Goal: Task Accomplishment & Management: Manage account settings

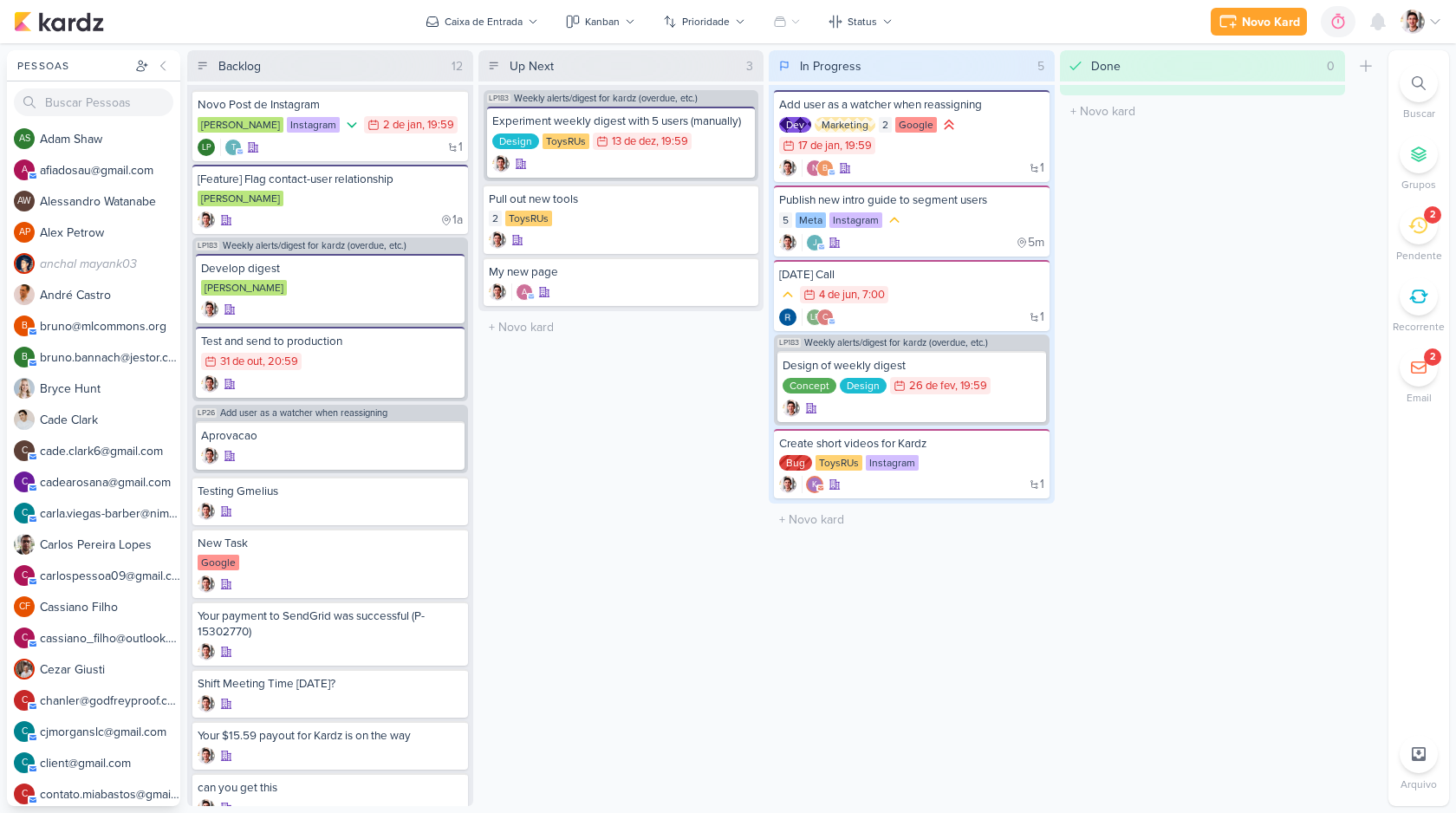
click at [1429, 21] on icon at bounding box center [1435, 21] width 14 height 14
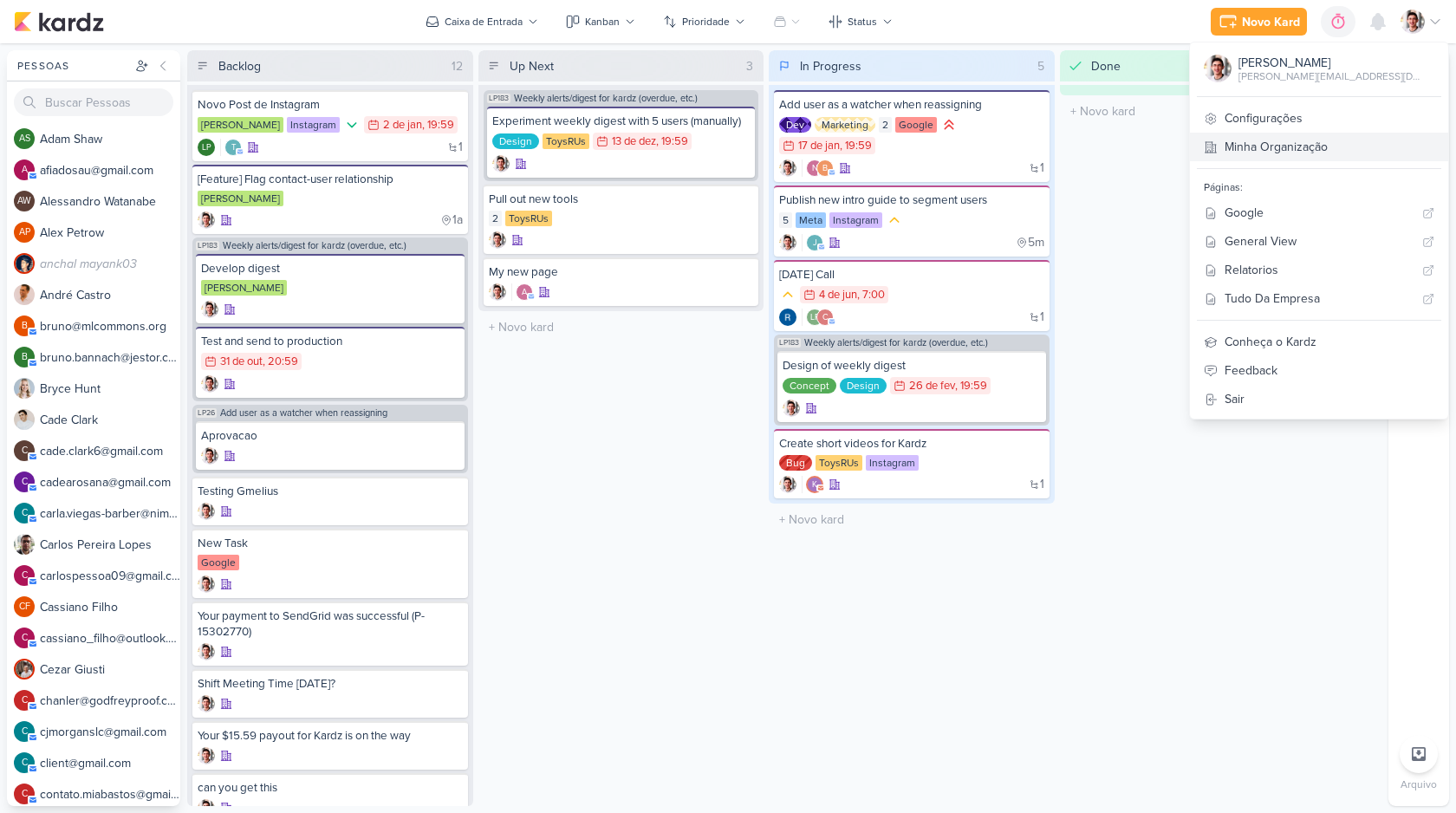
click at [1358, 136] on link "Minha Organização" at bounding box center [1319, 146] width 258 height 28
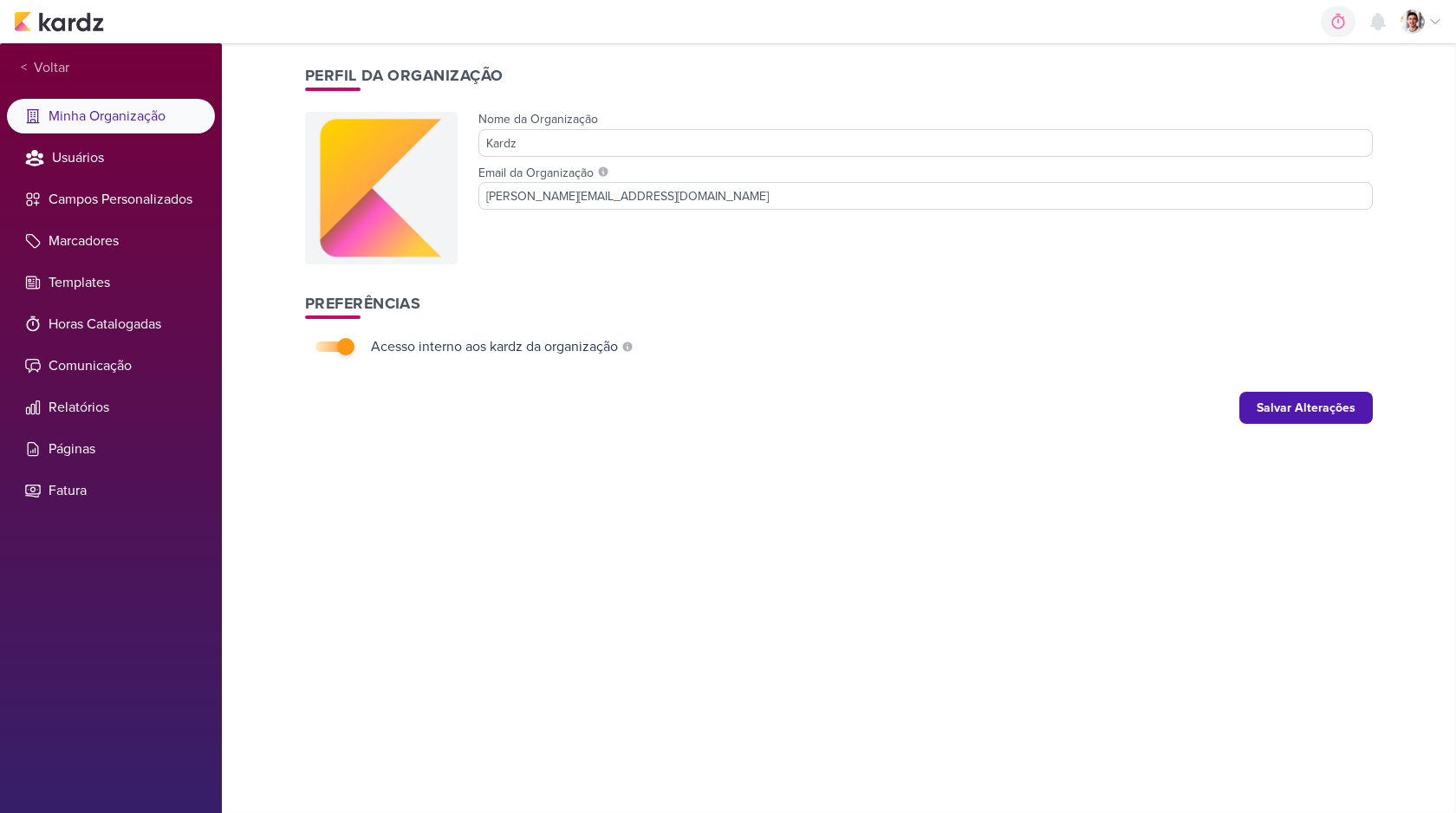
click at [1426, 20] on div at bounding box center [1420, 21] width 41 height 25
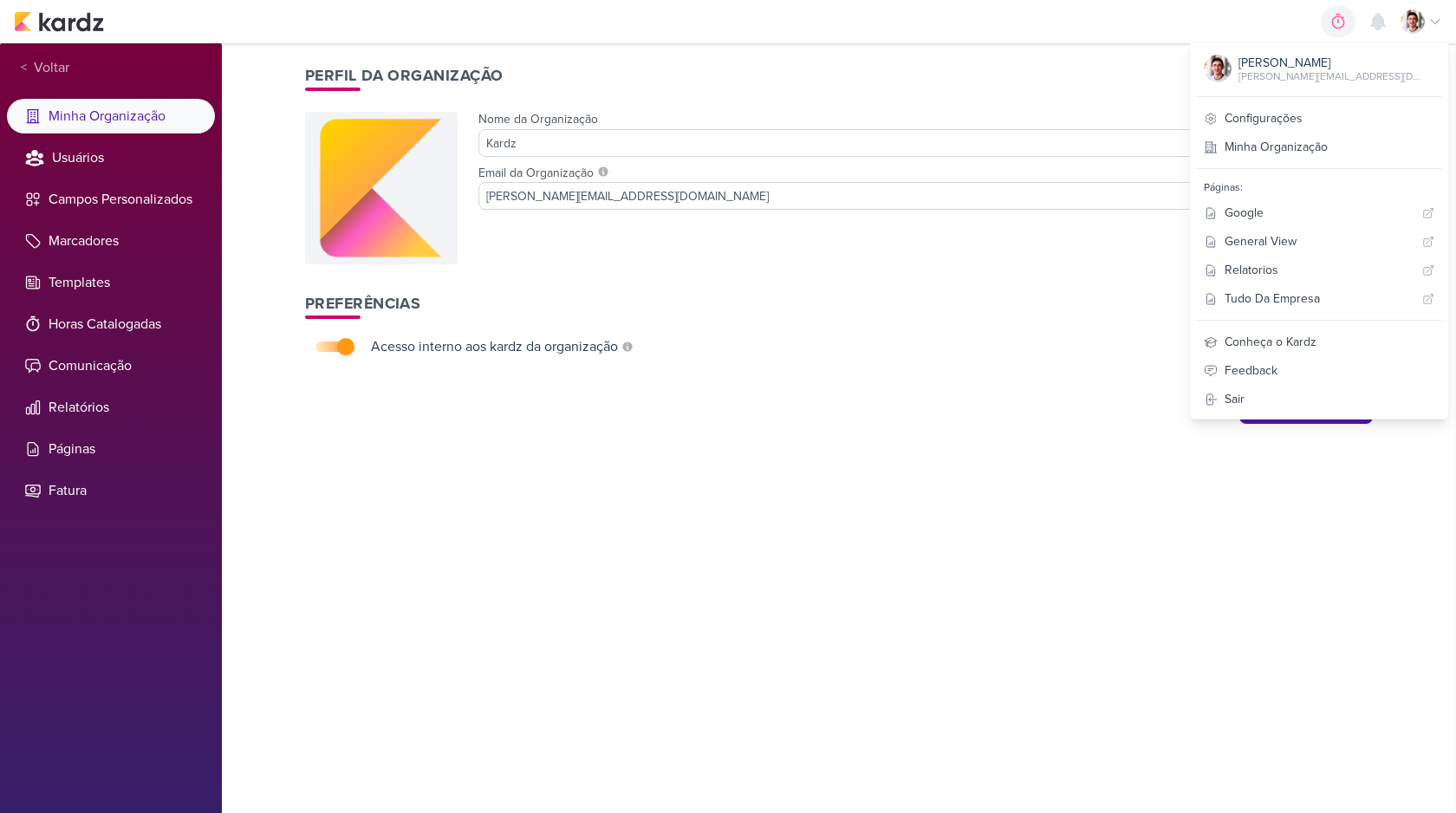
click at [1363, 72] on div "[PERSON_NAME][EMAIL_ADDRESS][DOMAIN_NAME]" at bounding box center [1329, 76] width 182 height 16
copy div "[PERSON_NAME][EMAIL_ADDRESS][DOMAIN_NAME]"
click at [473, 461] on div "Perfil da Organização Nome da Organização Kardz Email da Organização lucas@kard…" at bounding box center [838, 428] width 1109 height 769
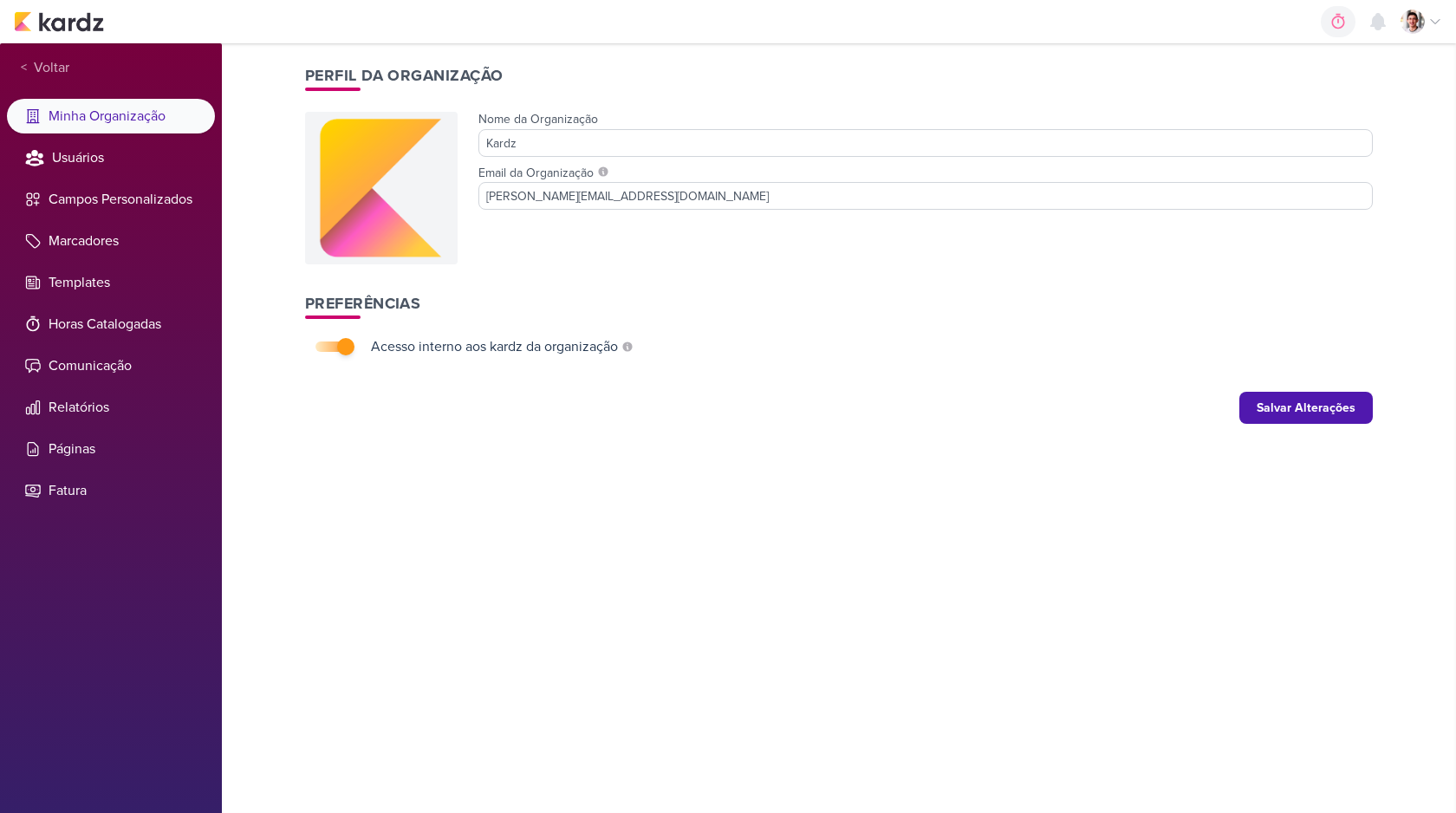
click at [115, 469] on ul "Minha Organização Usuários Campos Personalizados Marcadores Templates Horas Cat…" at bounding box center [111, 303] width 222 height 409
click at [113, 493] on li "Fatura" at bounding box center [111, 491] width 208 height 35
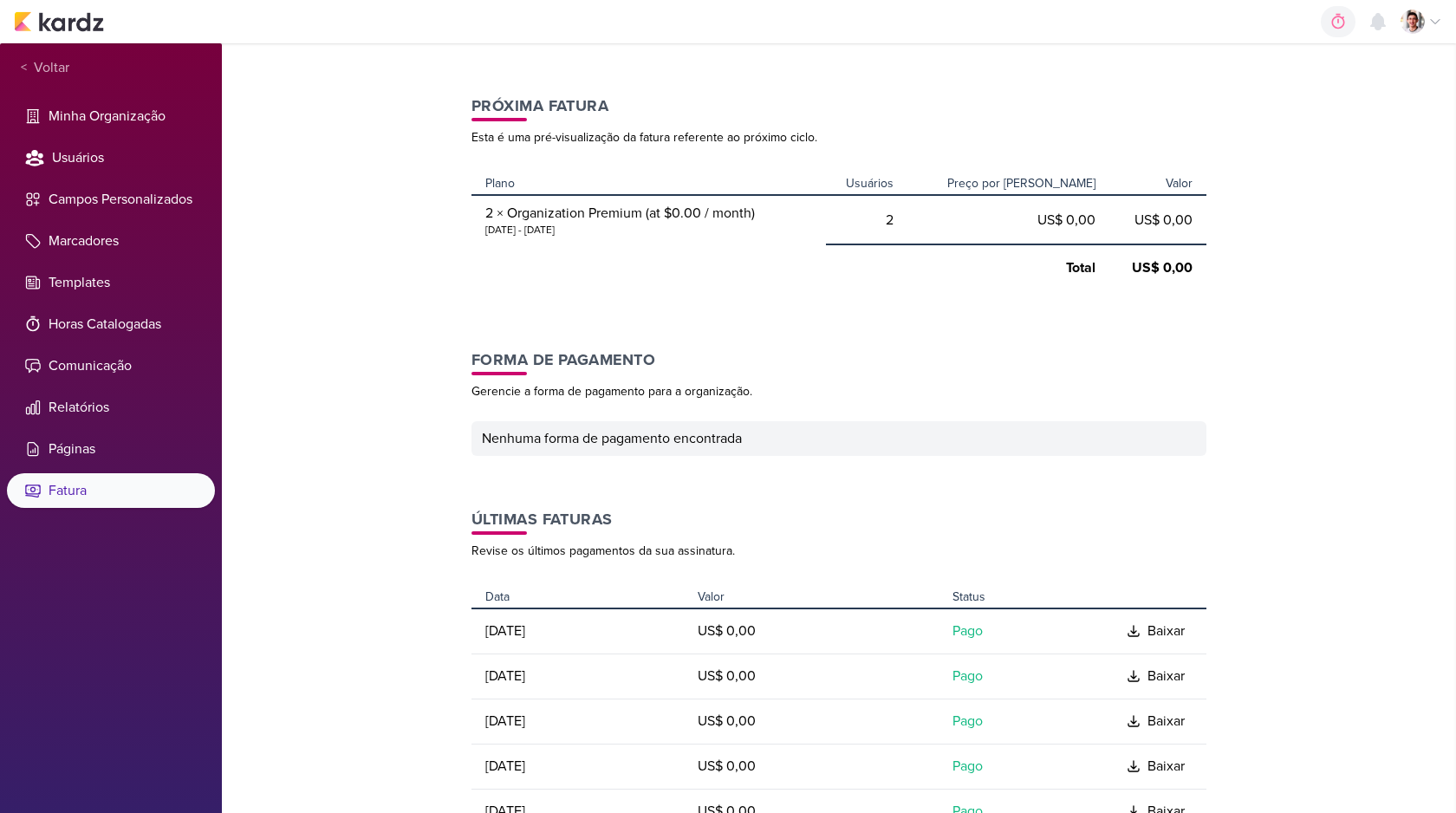
scroll to position [357, 0]
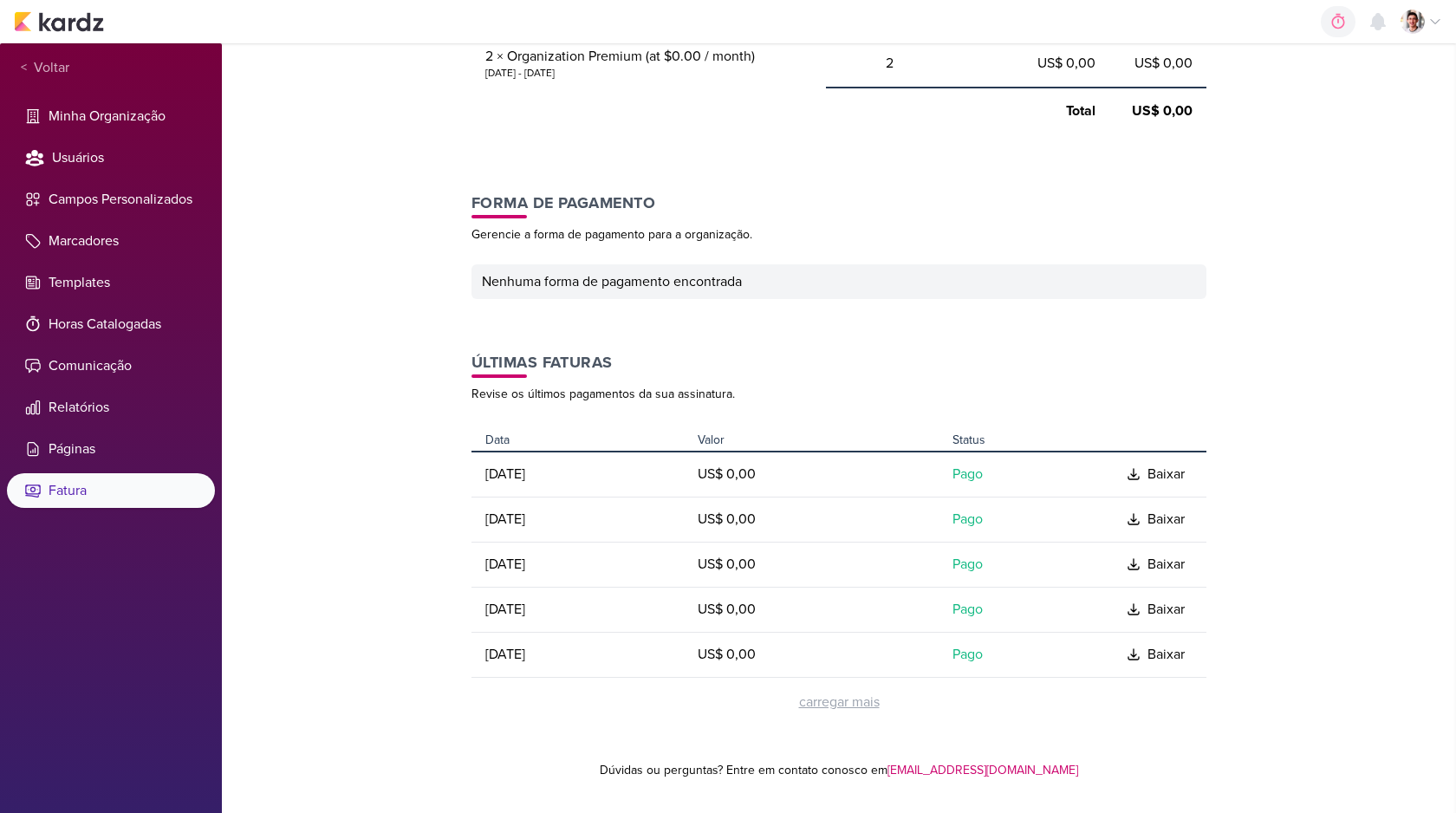
click at [849, 707] on div "carregar mais" at bounding box center [840, 701] width 81 height 21
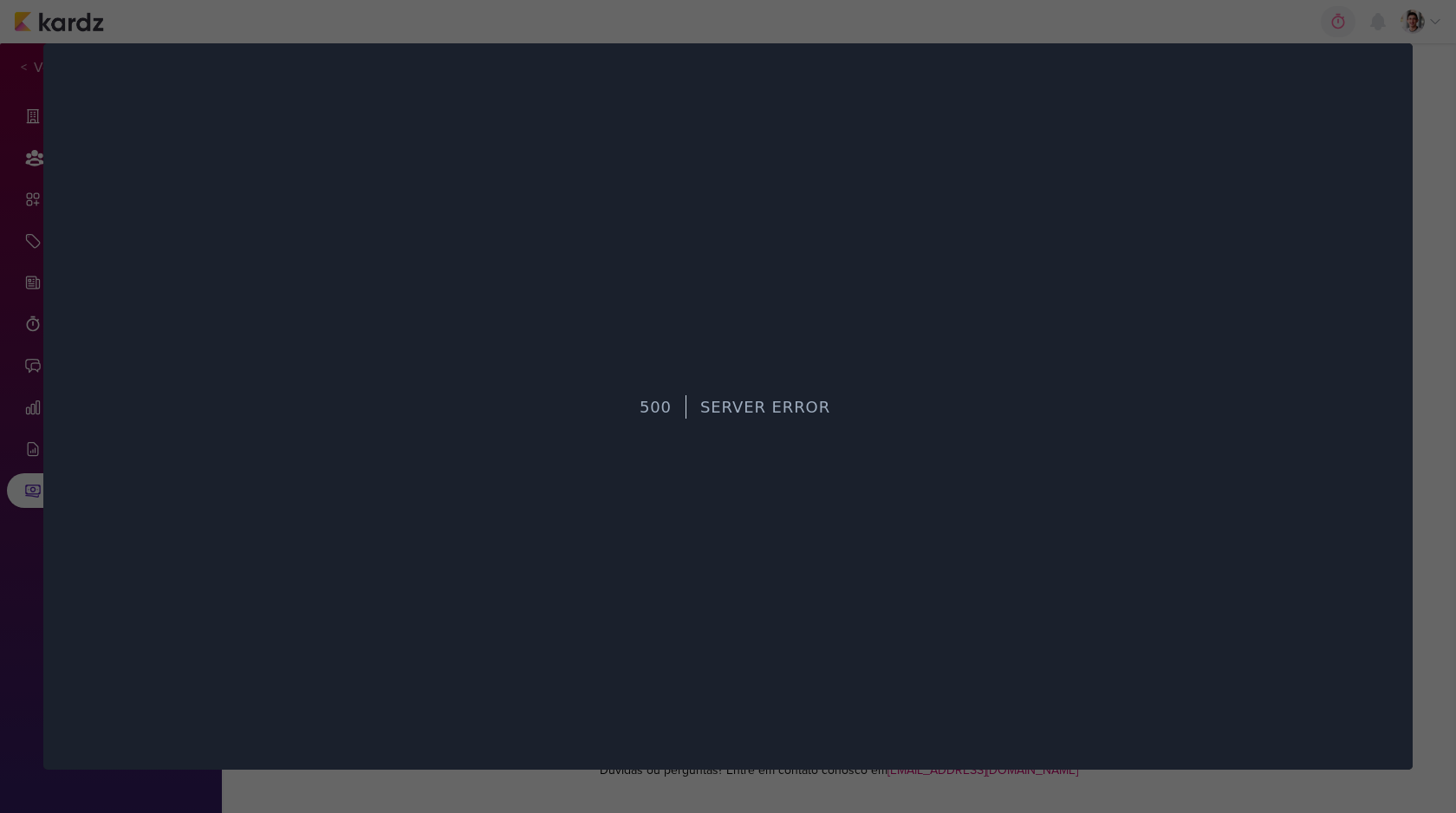
scroll to position [0, 0]
click at [873, 36] on div at bounding box center [728, 406] width 1456 height 813
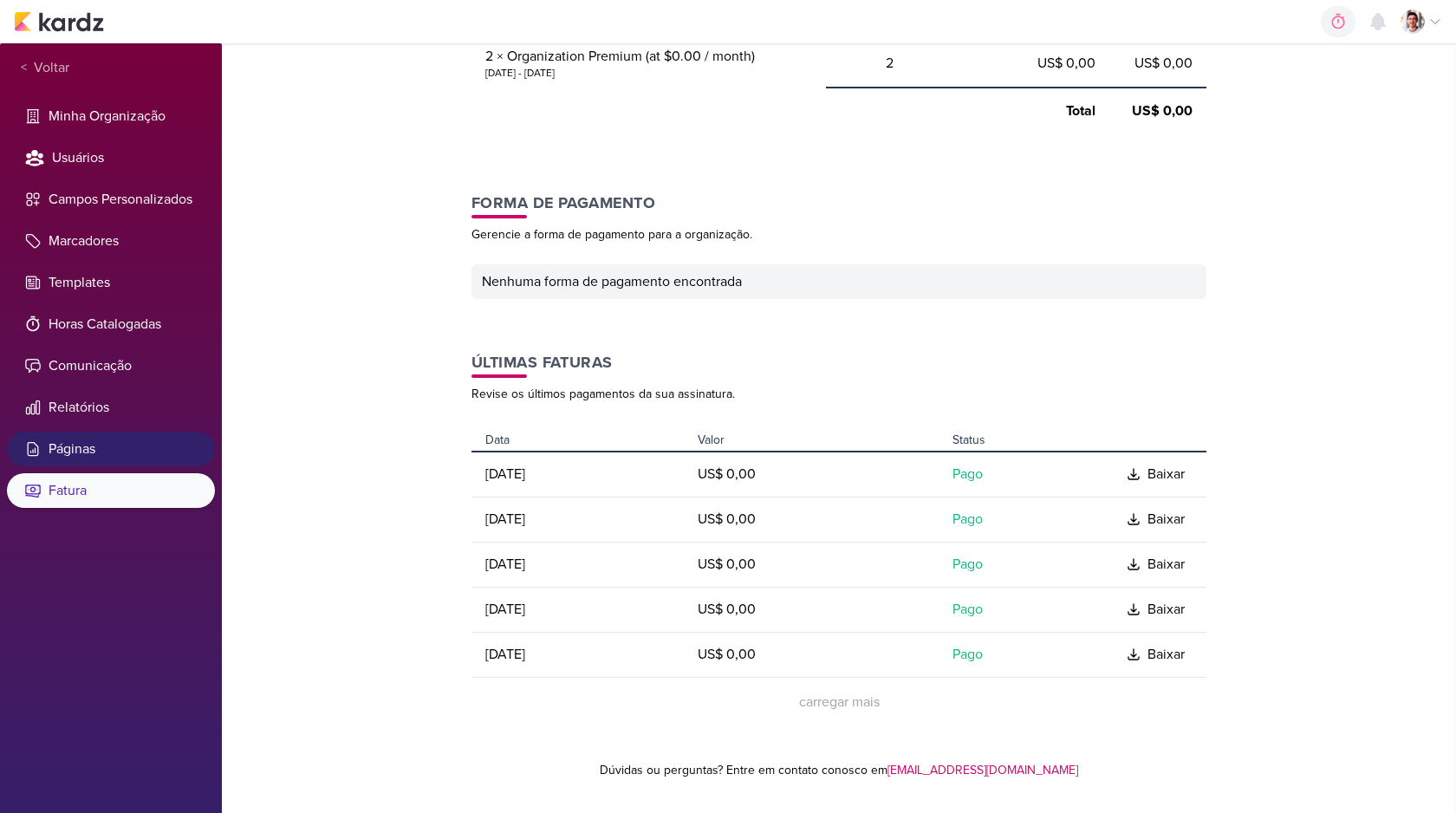
click at [92, 444] on li "Páginas" at bounding box center [111, 449] width 208 height 35
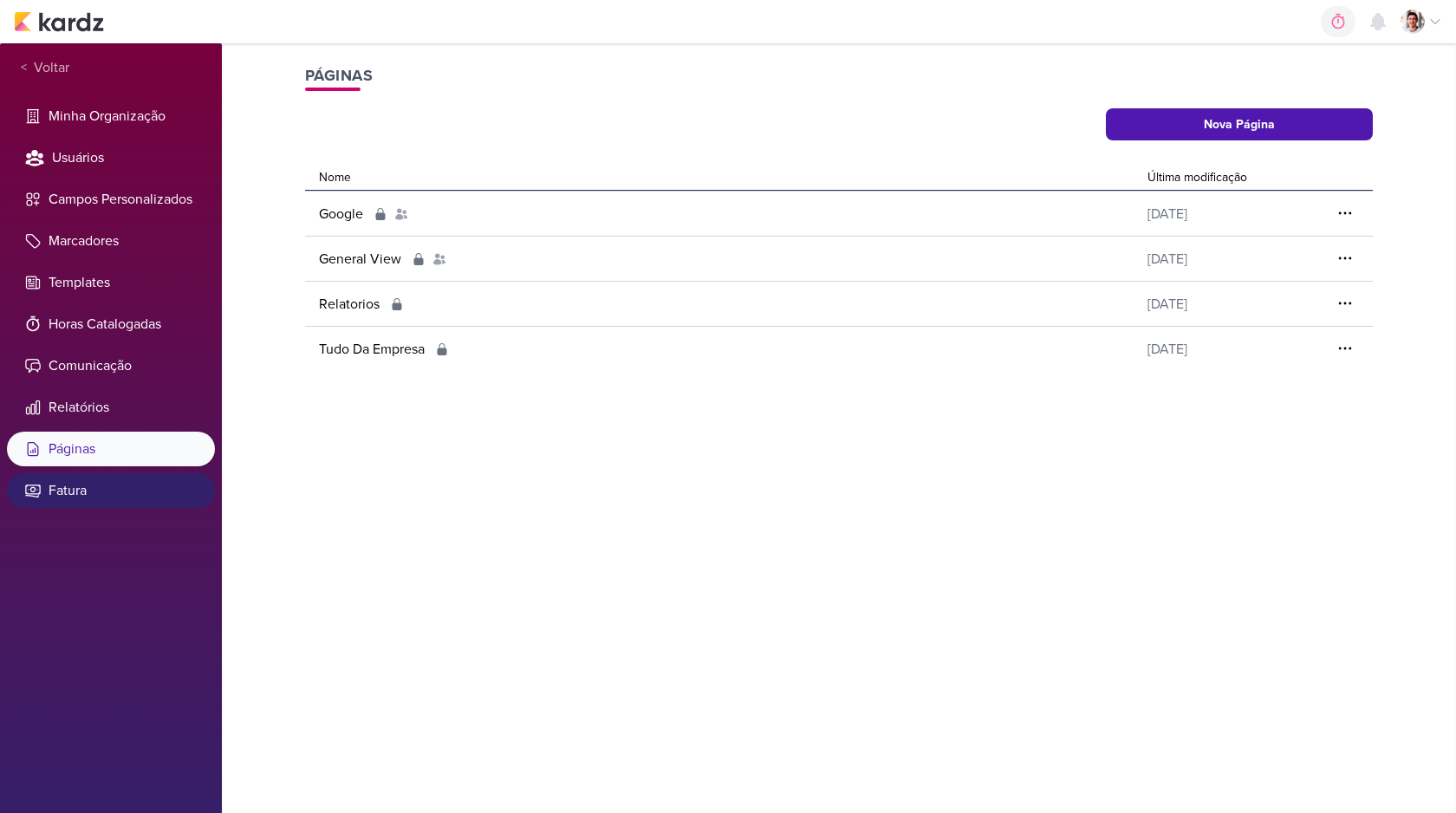
click at [96, 499] on li "Fatura" at bounding box center [111, 491] width 208 height 35
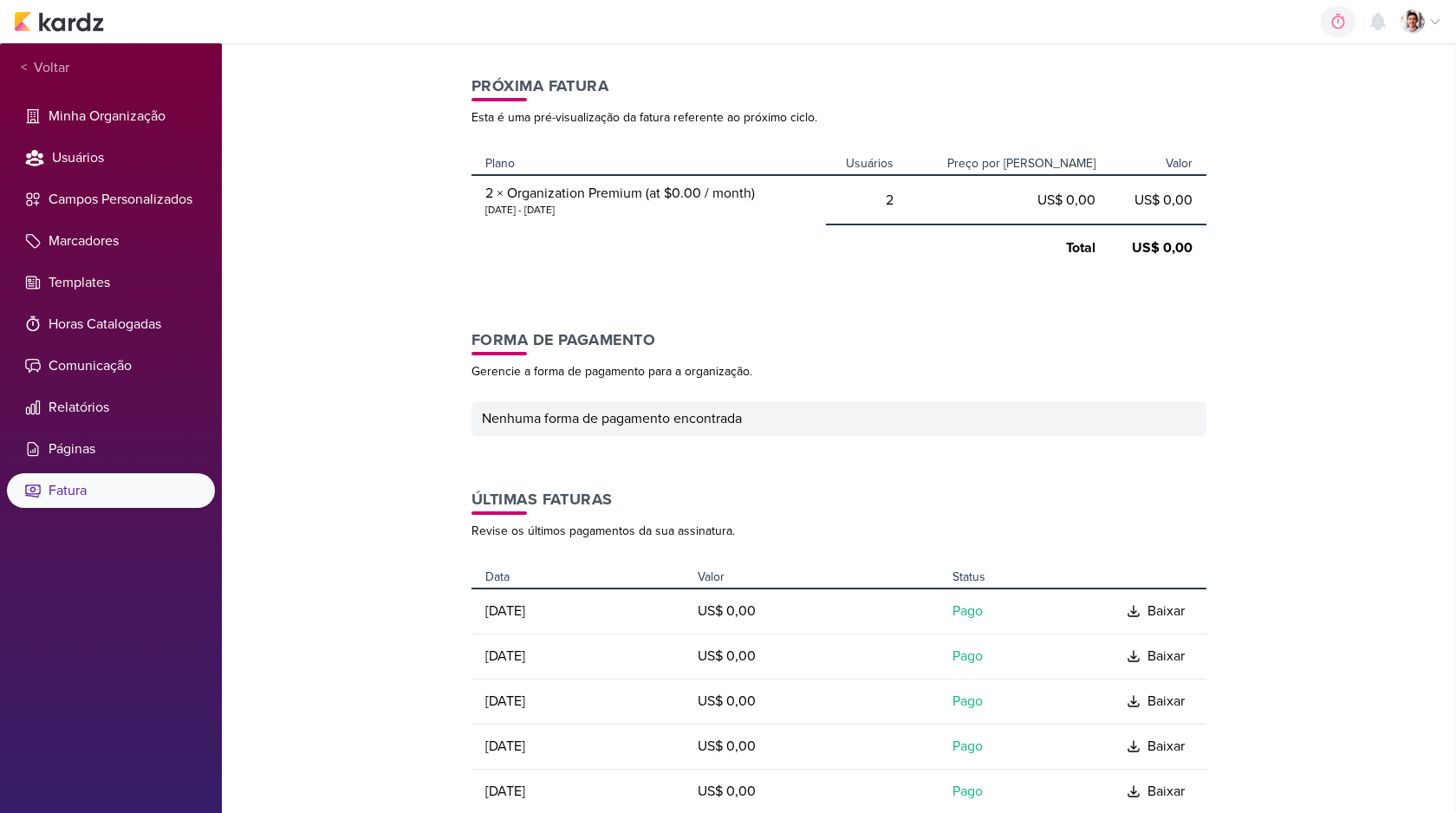
scroll to position [357, 0]
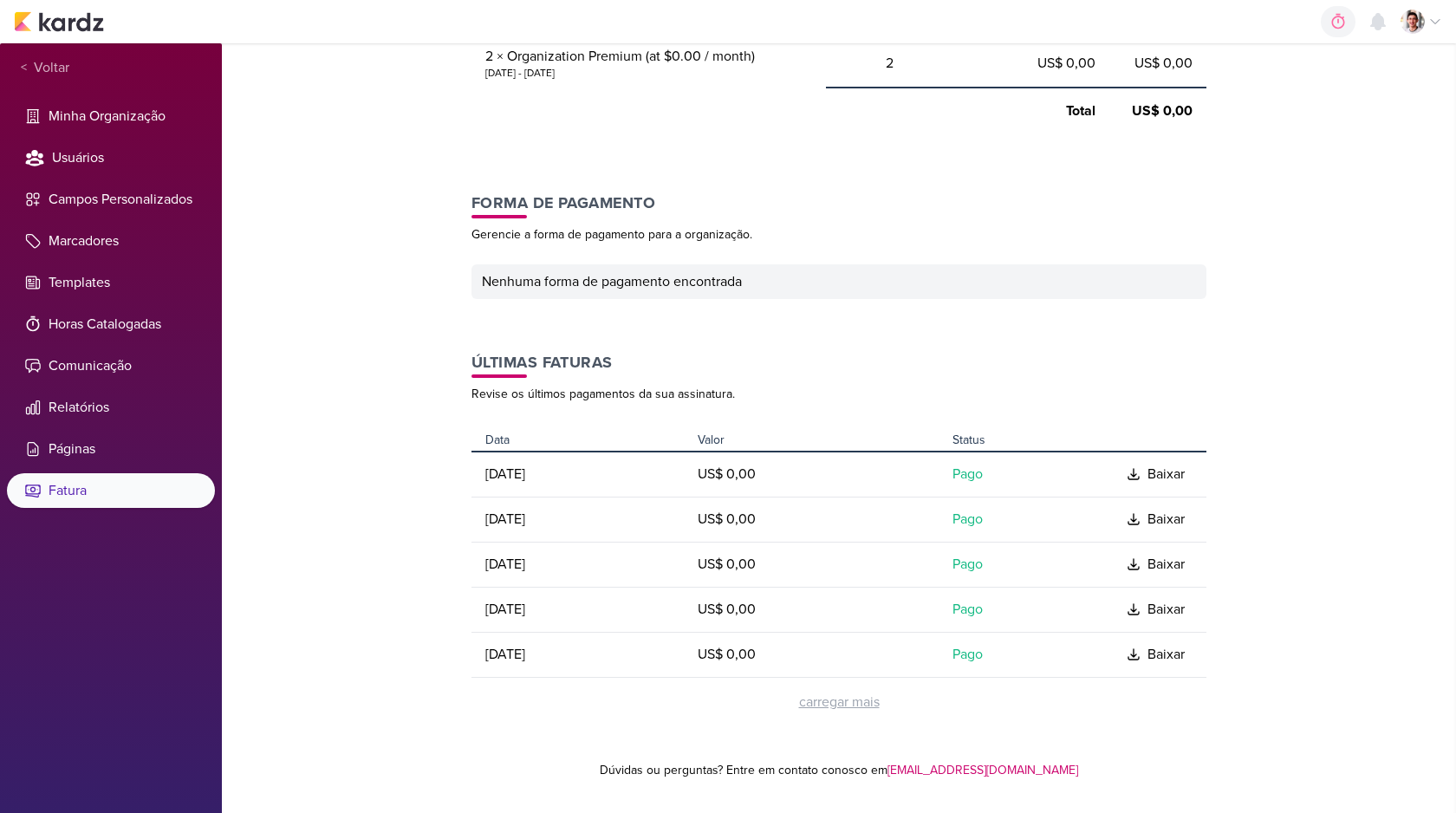
click at [840, 701] on div "carregar mais" at bounding box center [840, 701] width 81 height 21
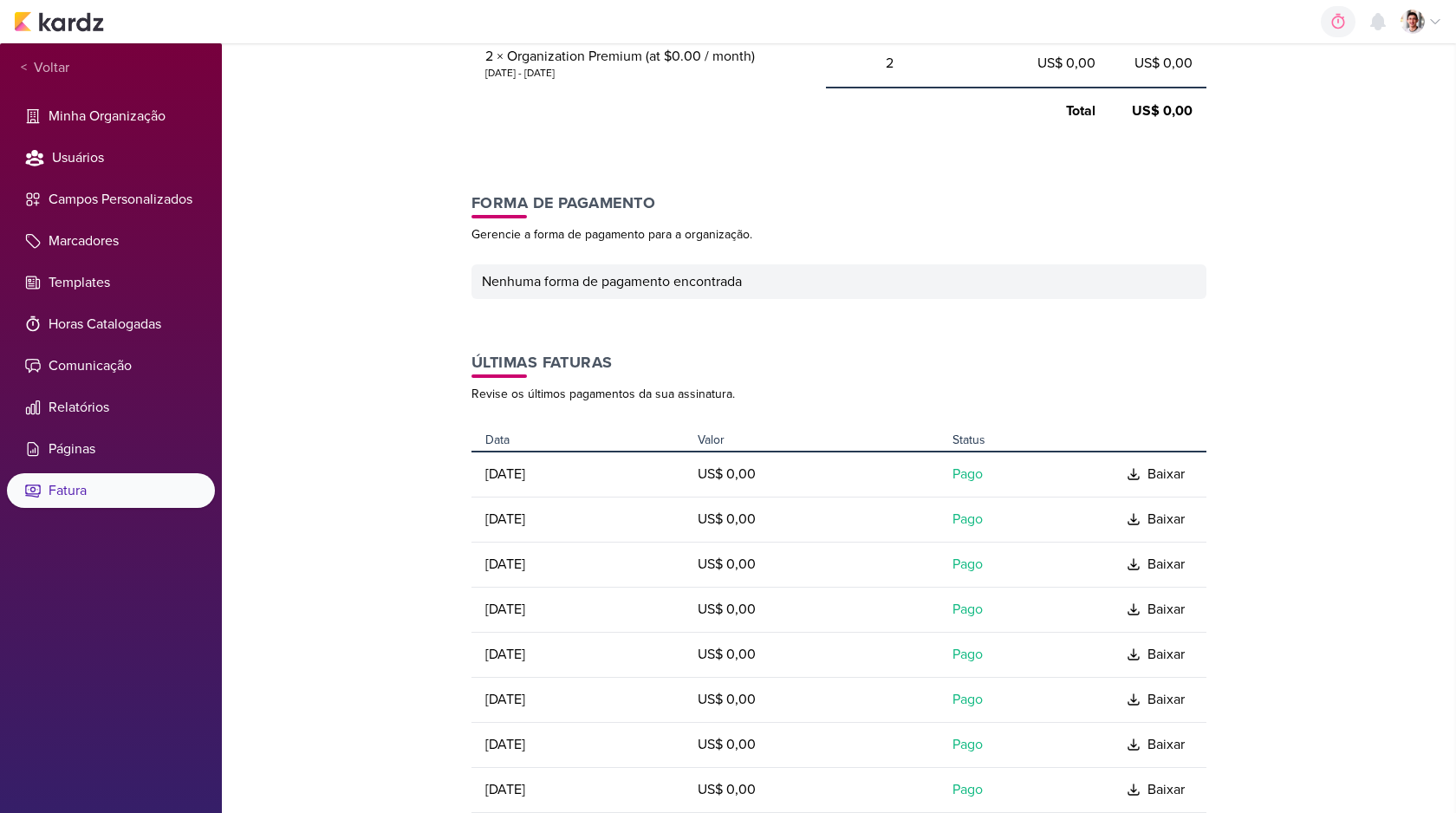
scroll to position [503, 0]
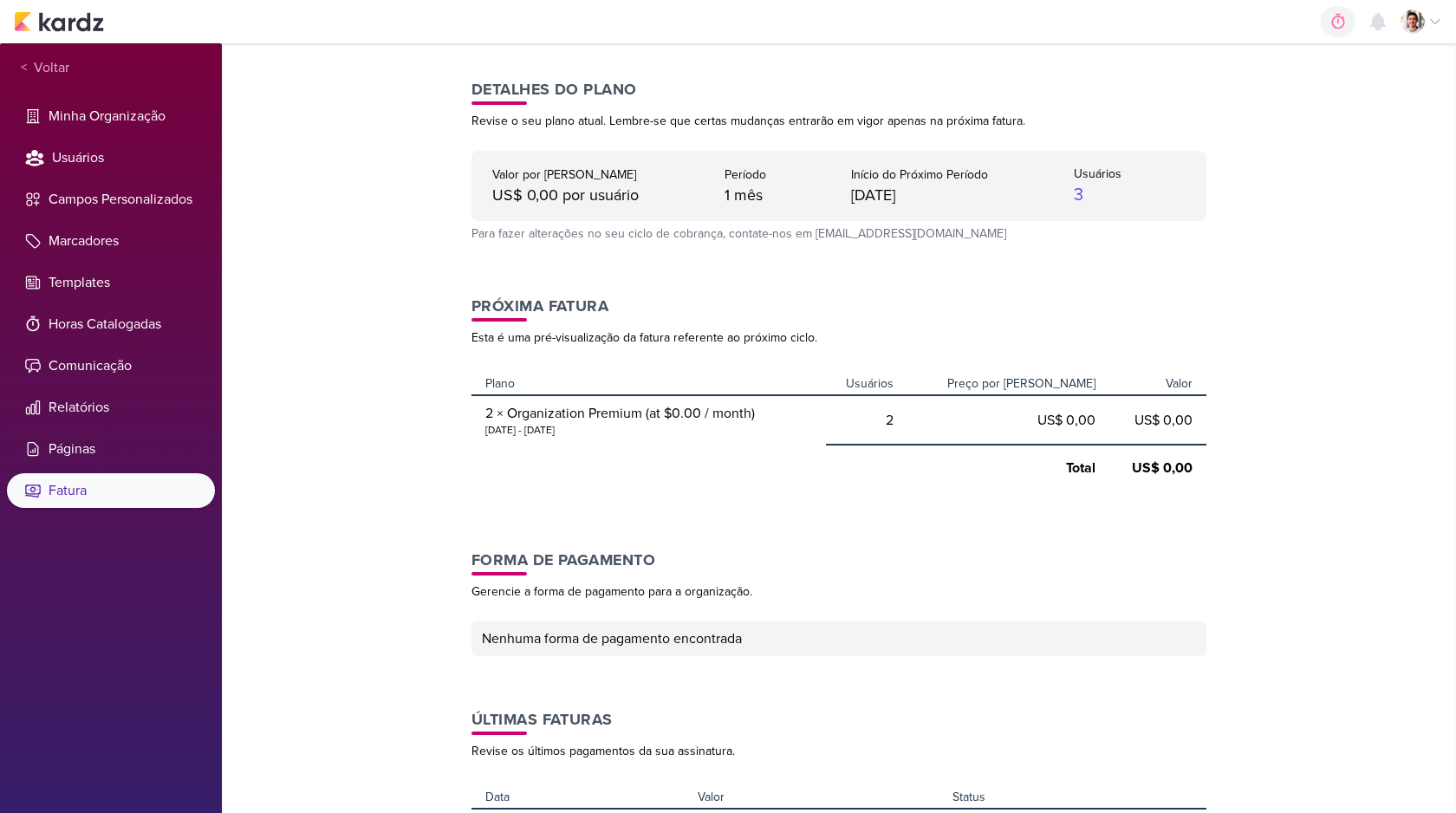
scroll to position [357, 0]
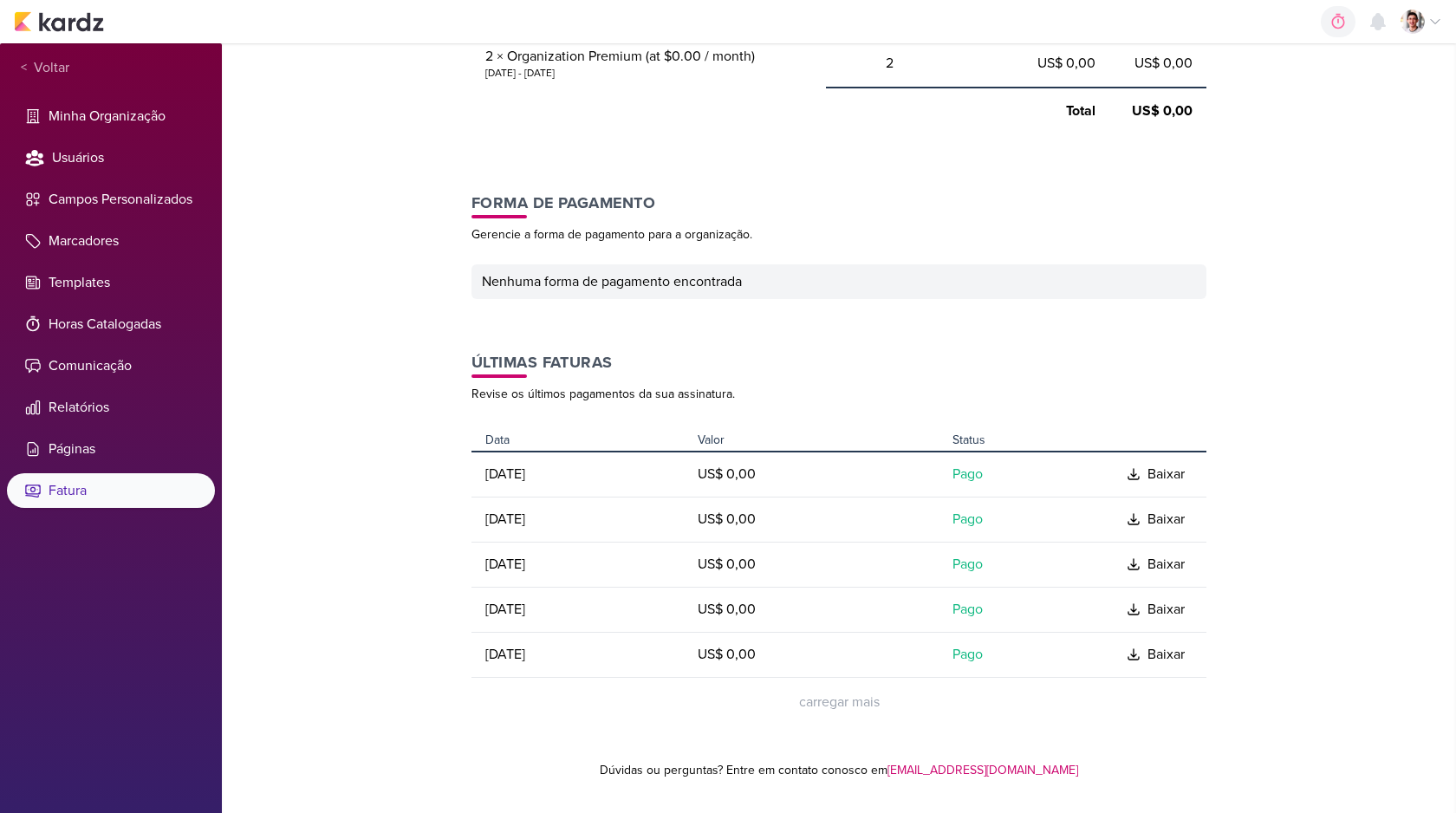
drag, startPoint x: 520, startPoint y: 656, endPoint x: 590, endPoint y: 656, distance: 70.0
click at [590, 656] on td "[DATE]" at bounding box center [581, 654] width 219 height 45
click at [600, 651] on td "26 de abr, 2025" at bounding box center [581, 654] width 219 height 45
click at [826, 695] on div "carregar mais" at bounding box center [840, 701] width 81 height 21
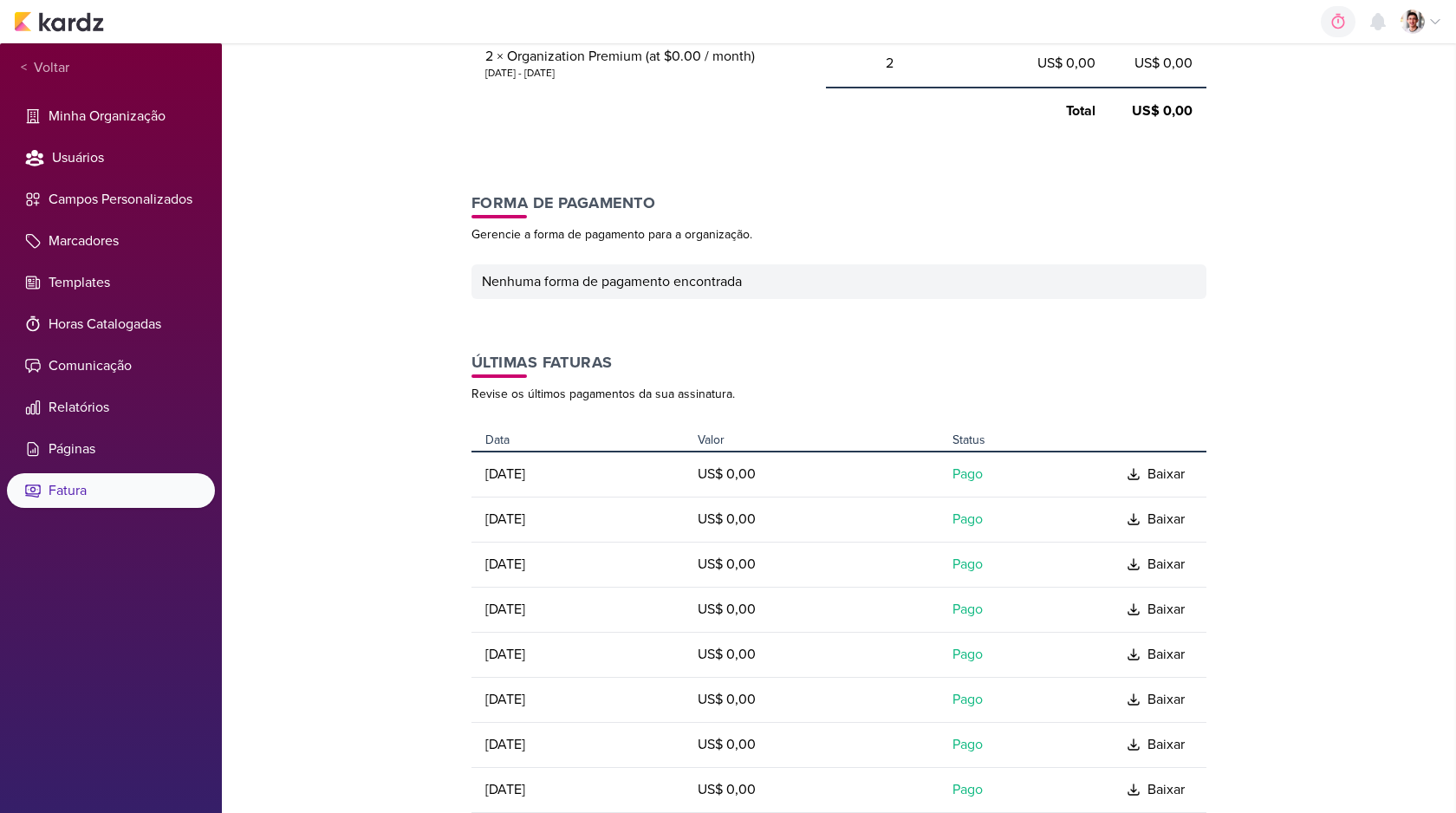
drag, startPoint x: 504, startPoint y: 656, endPoint x: 564, endPoint y: 656, distance: 60.0
click at [564, 656] on td "26 de abr, 2025" at bounding box center [581, 654] width 219 height 45
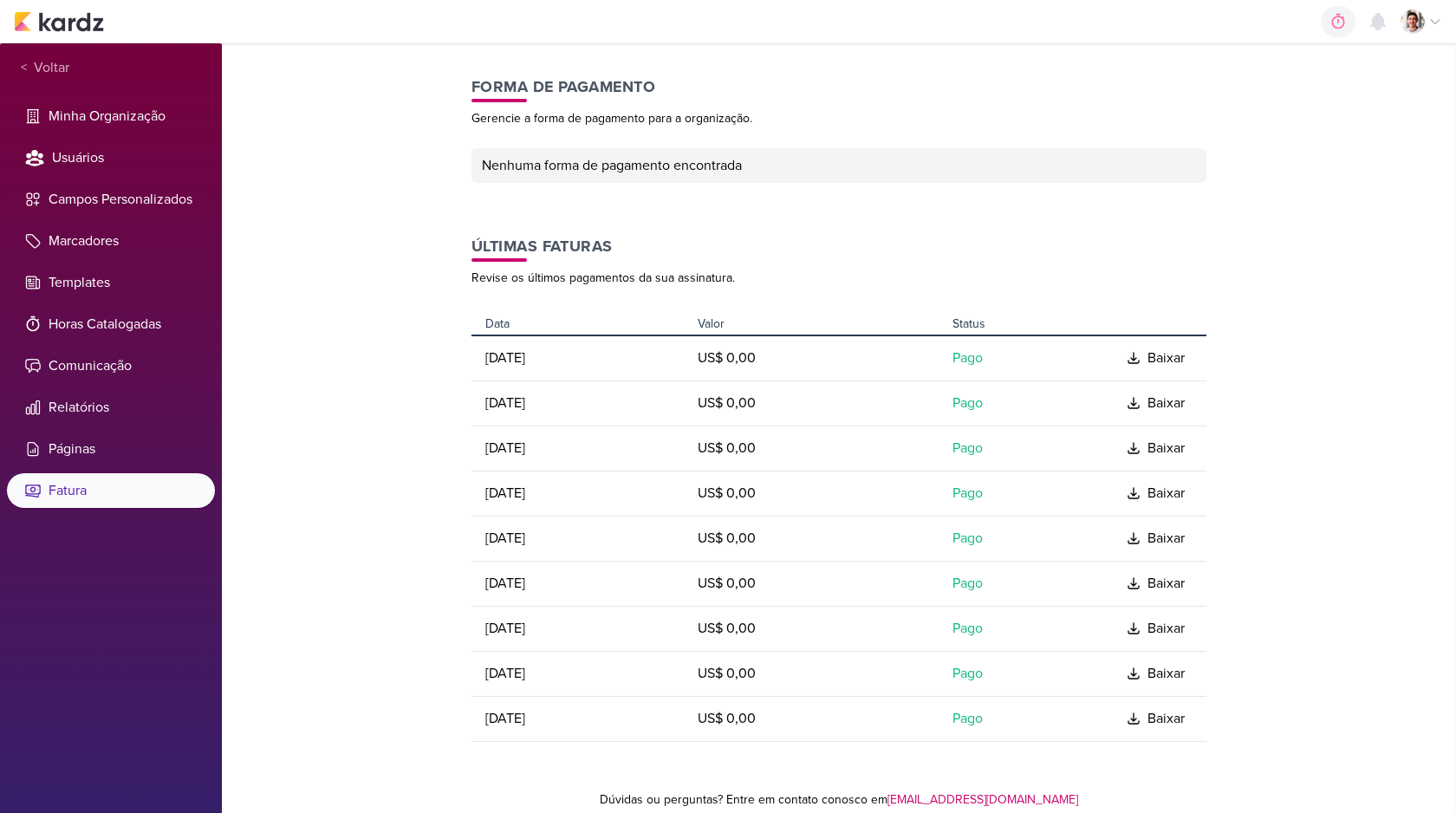
scroll to position [477, 0]
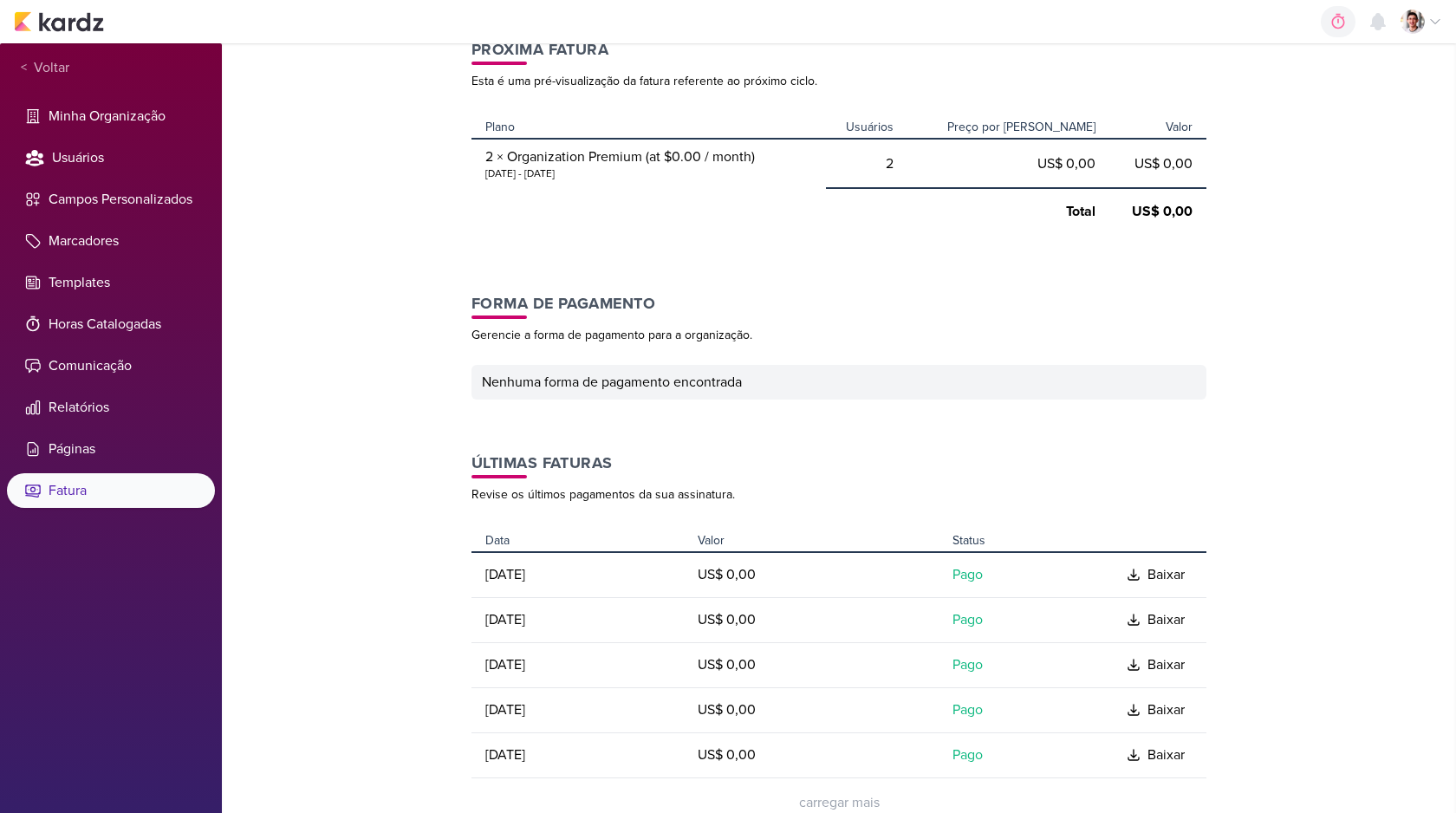
scroll to position [357, 0]
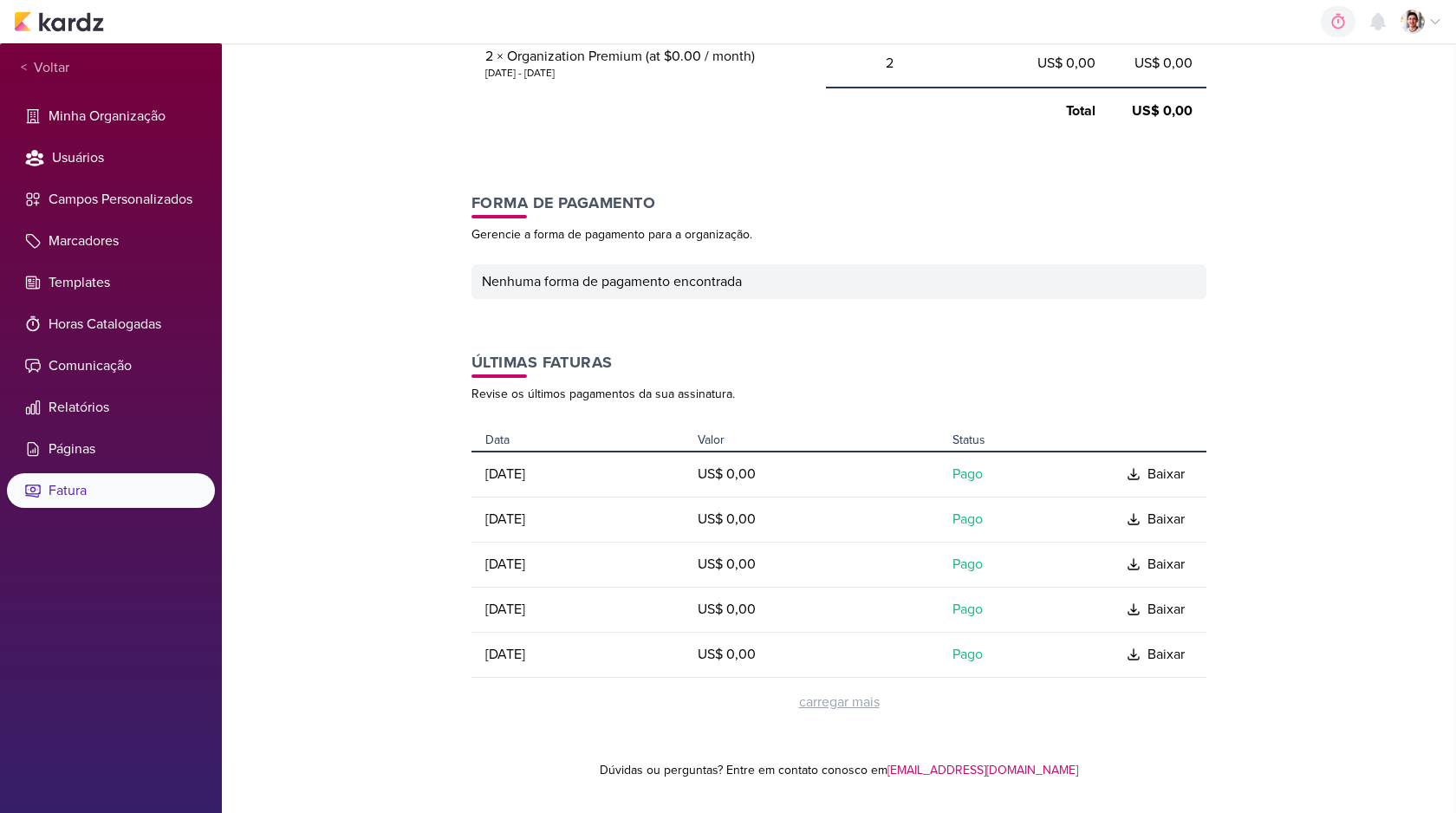
click at [843, 693] on div "carregar mais" at bounding box center [840, 701] width 81 height 21
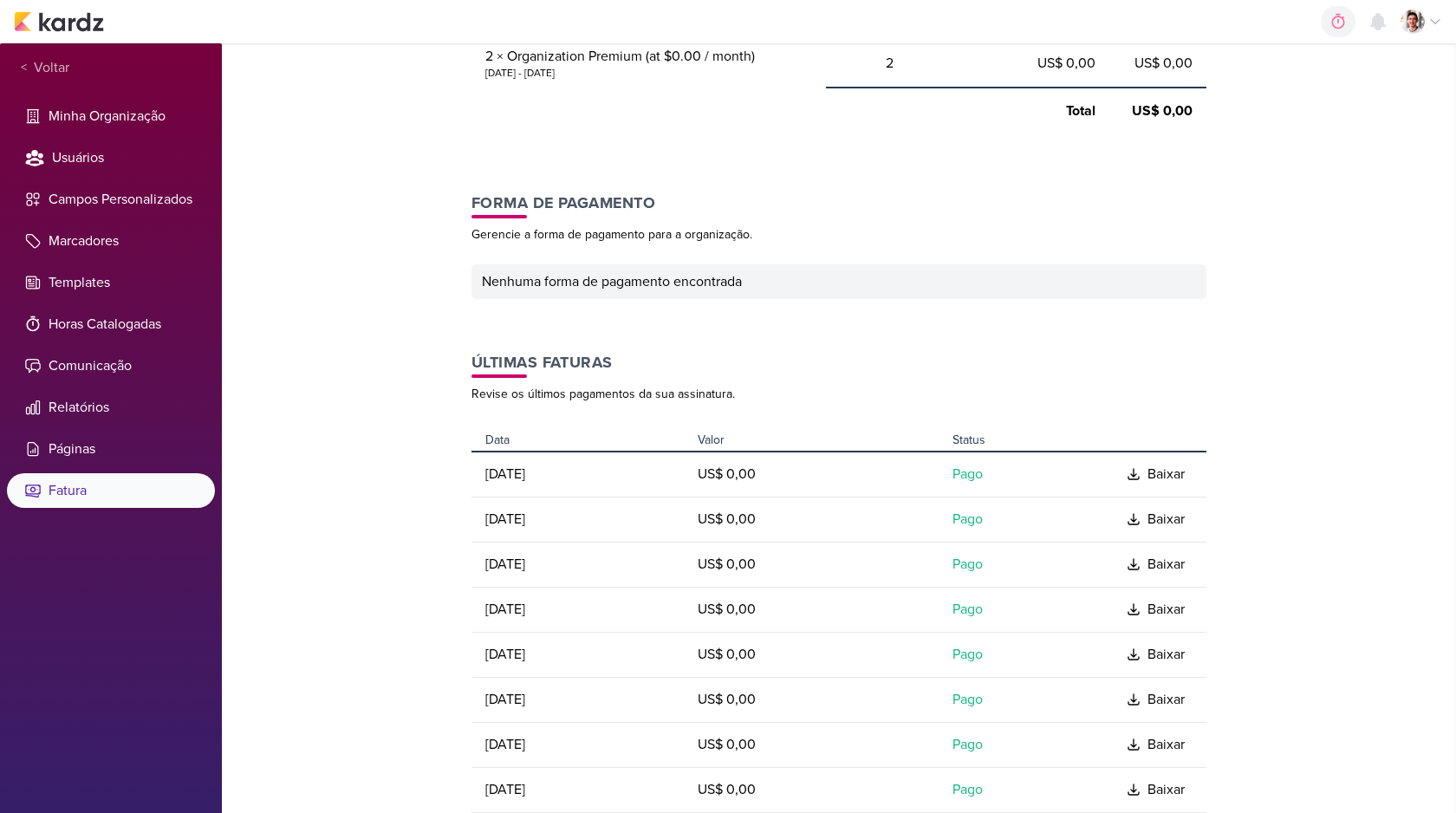
scroll to position [582, 0]
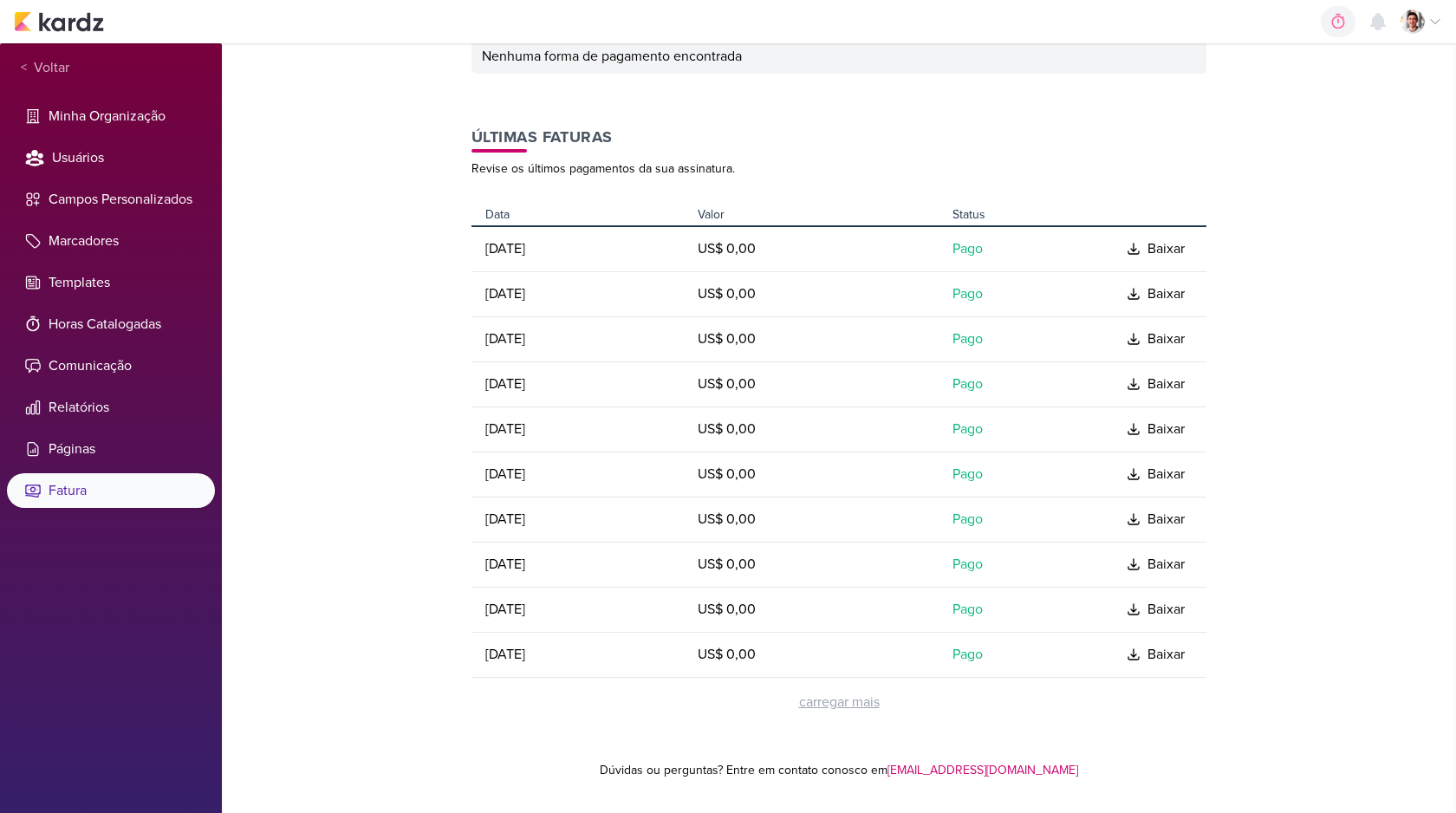
click at [828, 703] on div "carregar mais" at bounding box center [840, 701] width 81 height 21
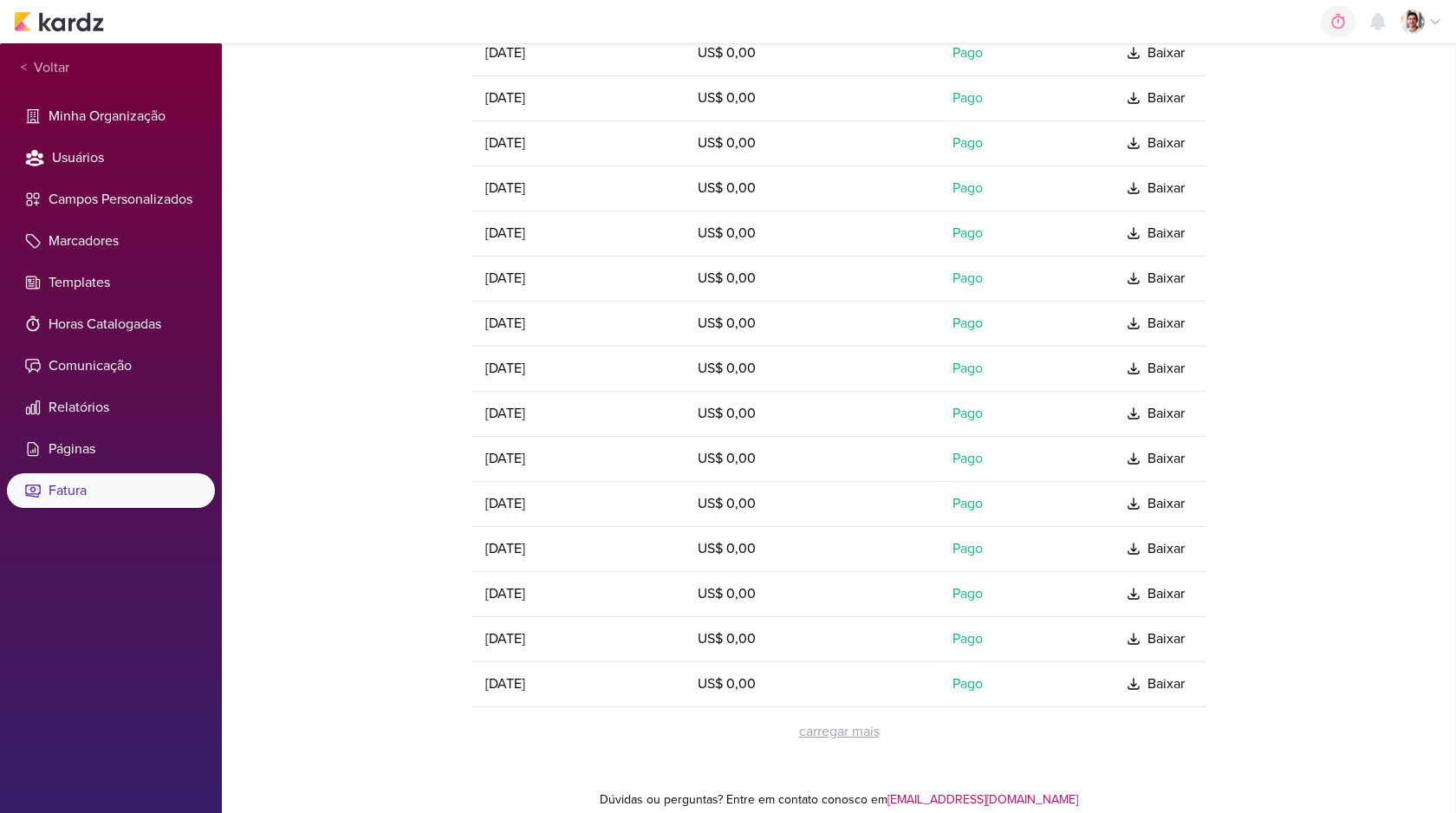
scroll to position [808, 0]
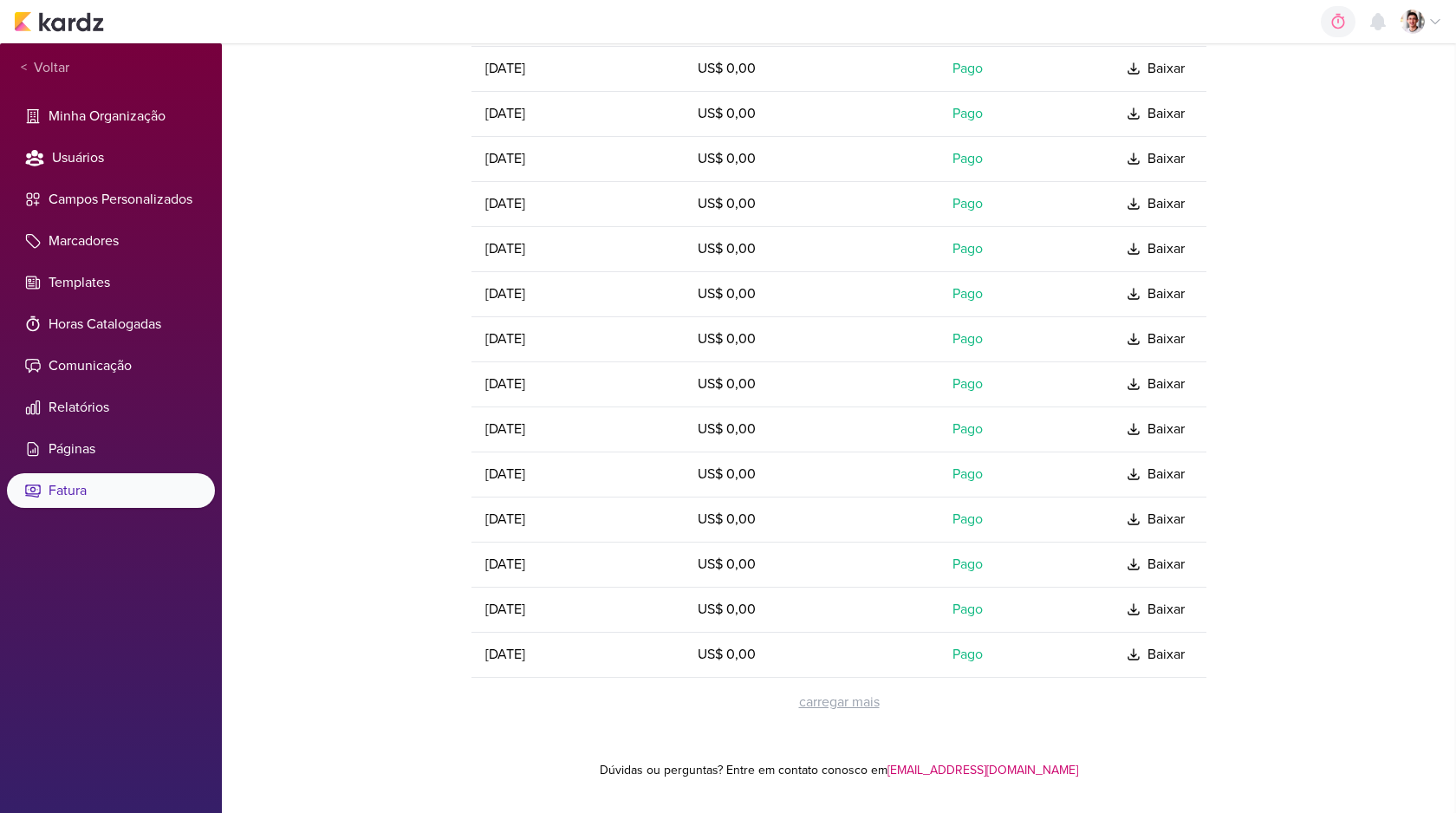
click at [856, 704] on div "carregar mais" at bounding box center [840, 701] width 81 height 21
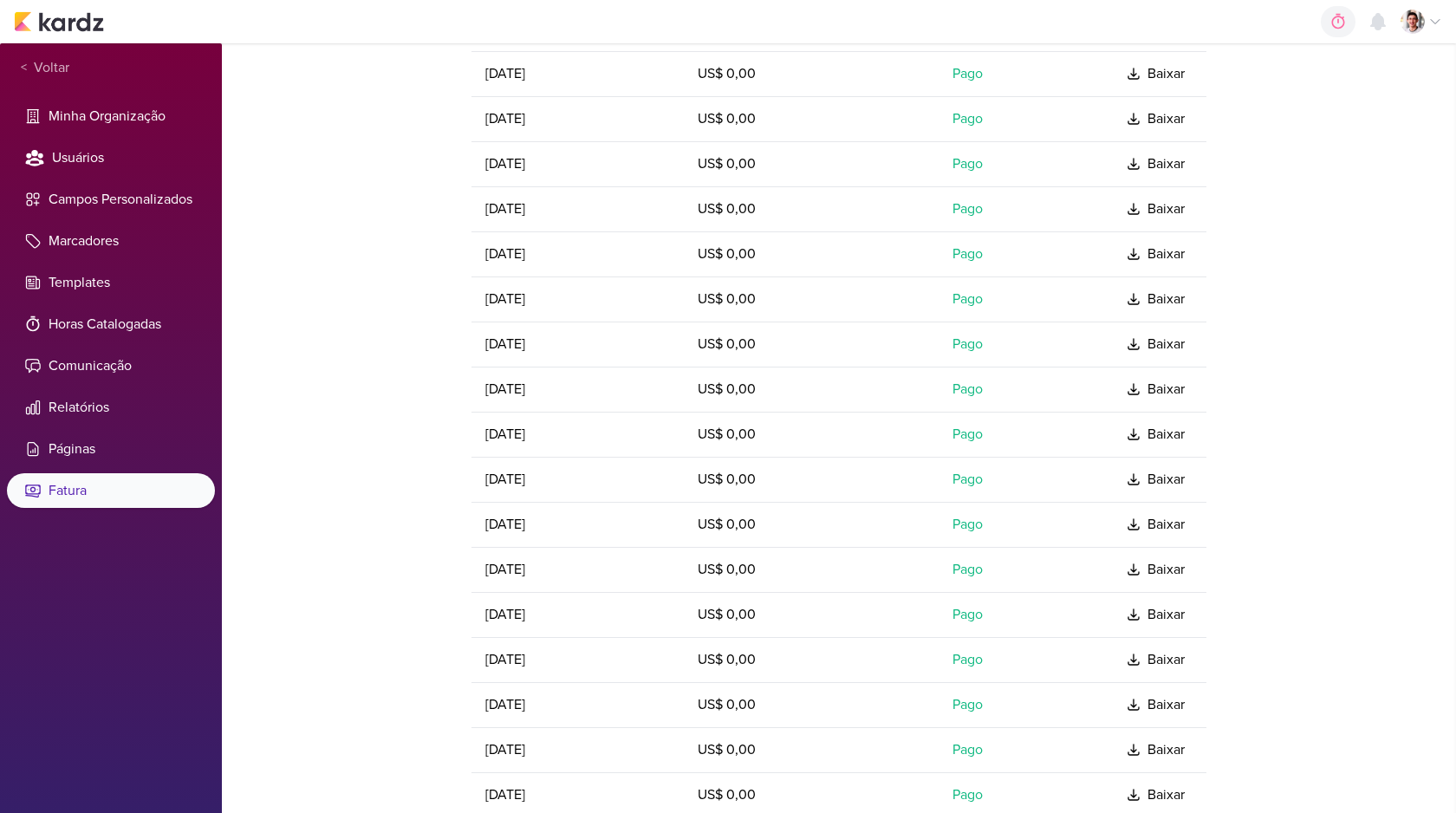
scroll to position [1033, 0]
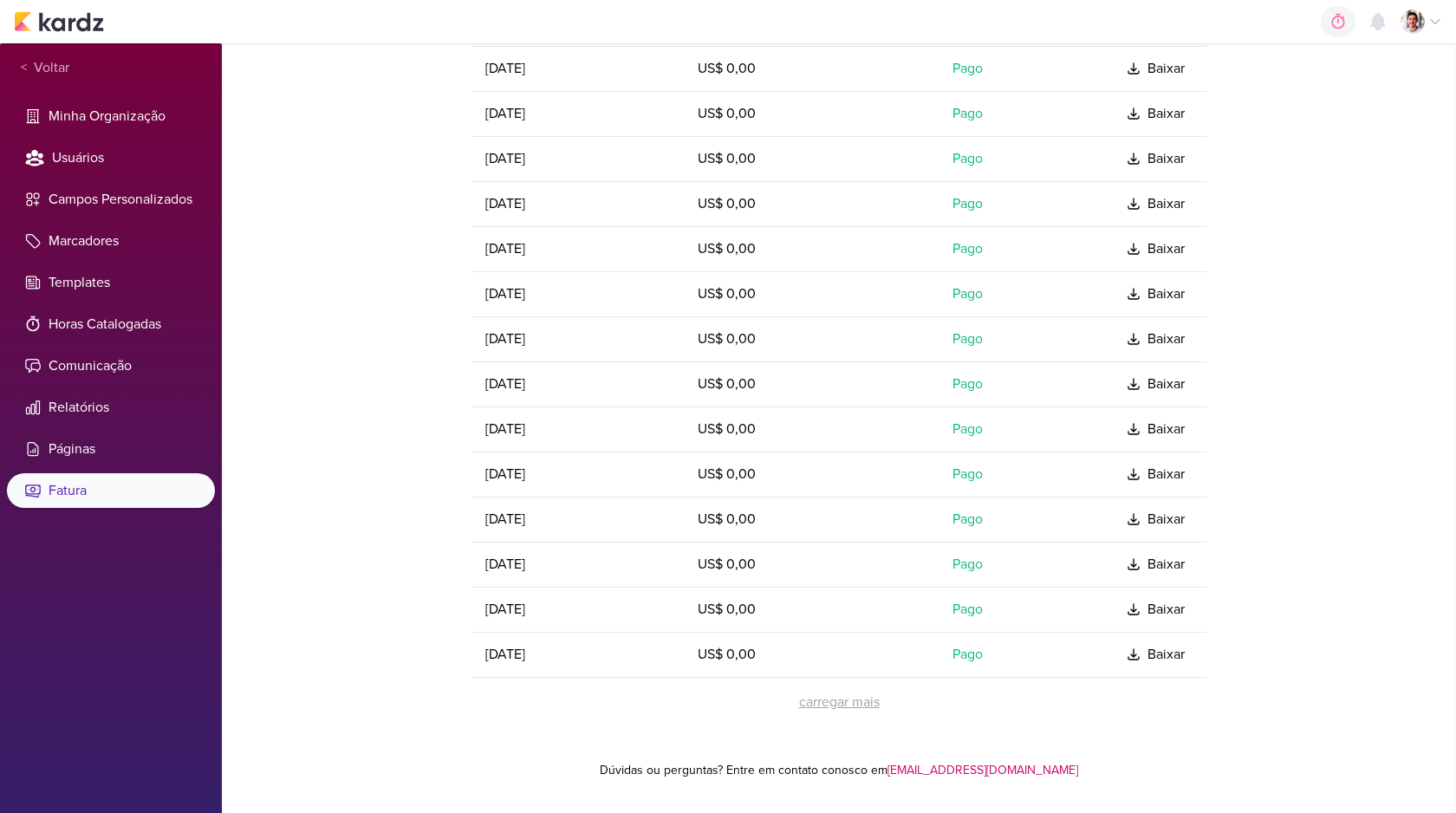
click at [836, 691] on div "carregar mais" at bounding box center [840, 701] width 81 height 21
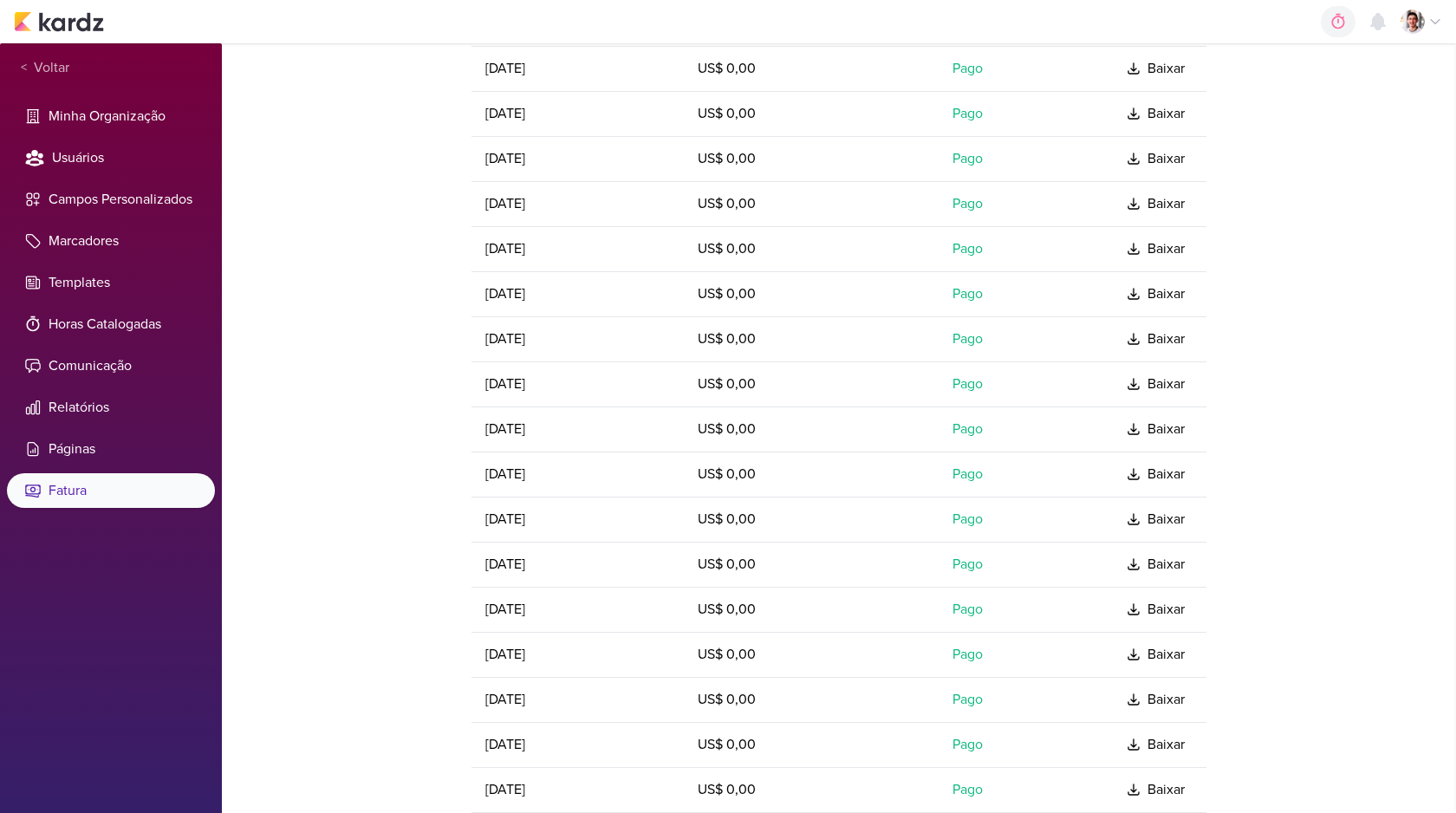
scroll to position [1258, 0]
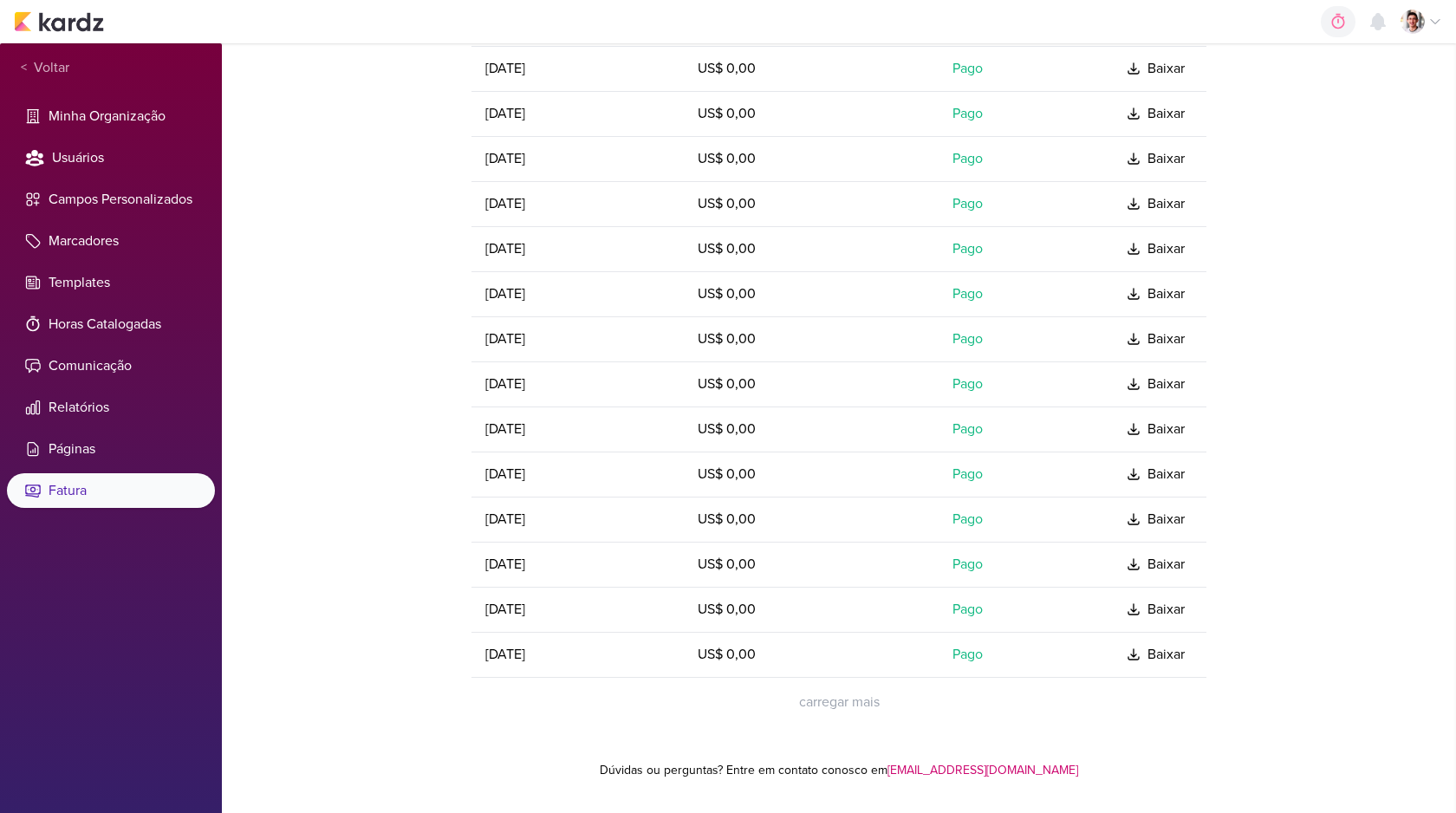
click at [848, 713] on div "Data Valor Status 26 de ago, 2025 US$ 0,00 Pago Baixar 26 de jul, 2025 US$ 0,00…" at bounding box center [839, 121] width 735 height 1197
click at [848, 702] on div "carregar mais" at bounding box center [840, 701] width 81 height 21
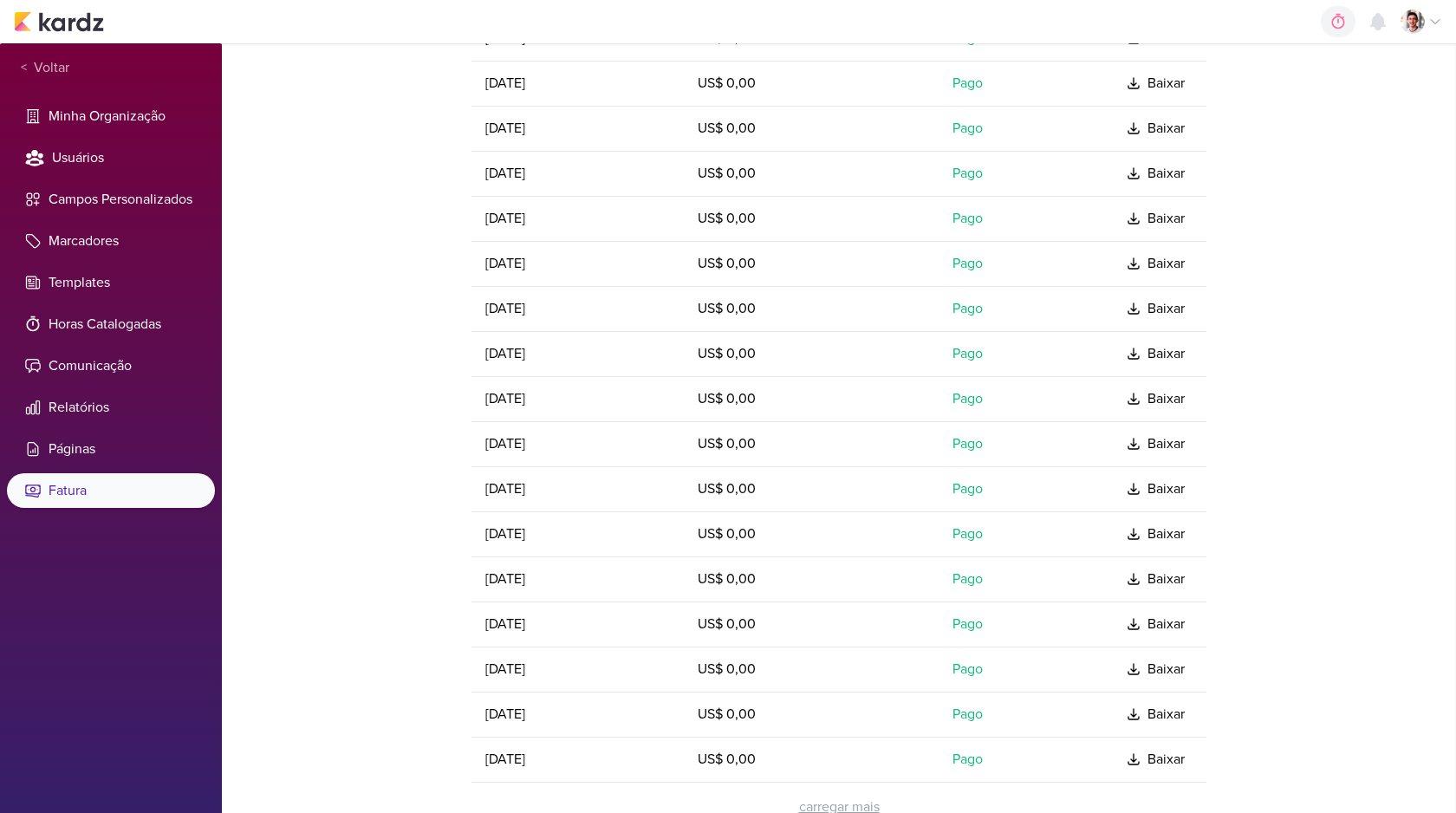
scroll to position [1483, 0]
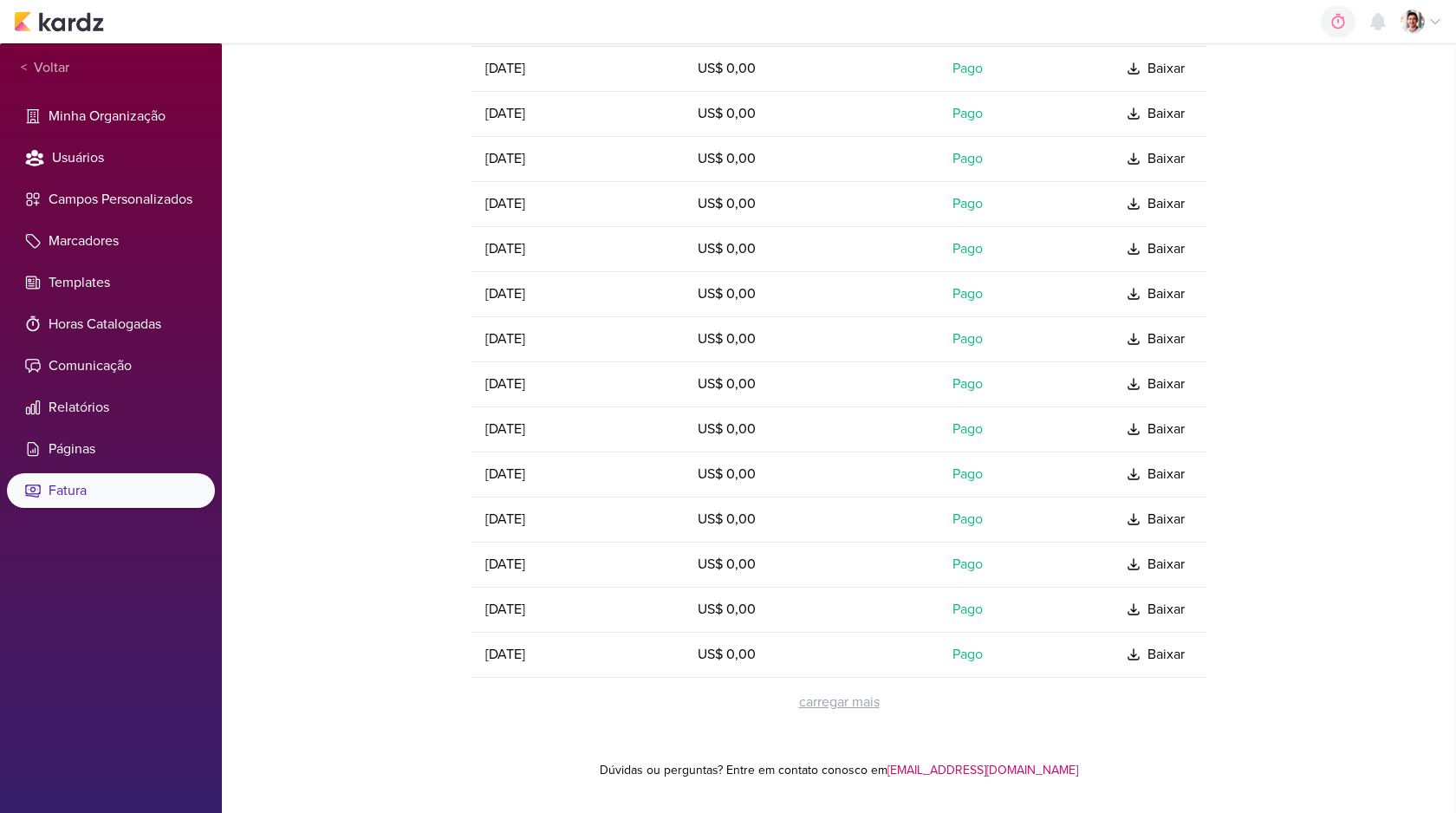
click at [835, 696] on div "carregar mais" at bounding box center [840, 701] width 81 height 21
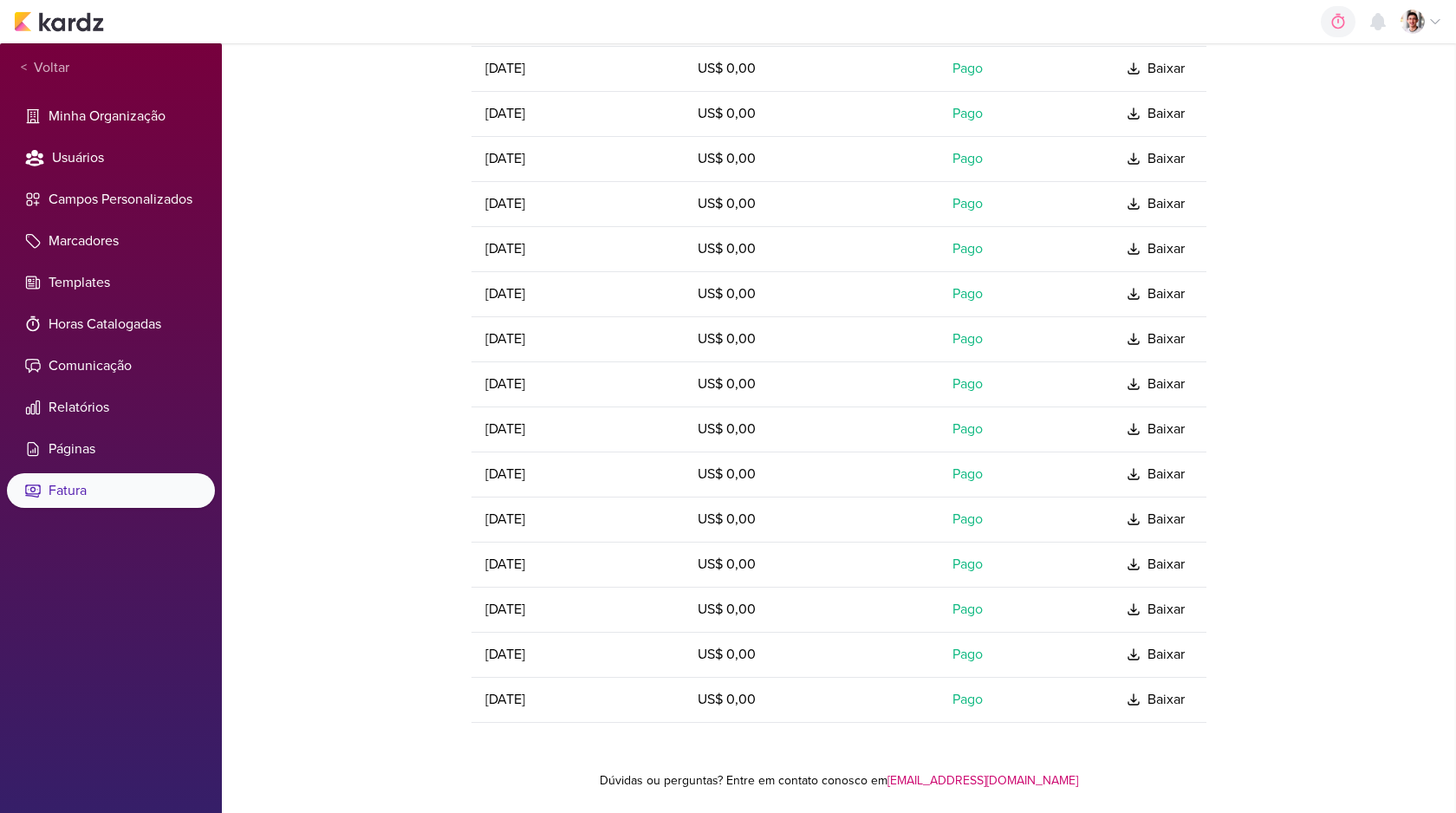
scroll to position [1494, 0]
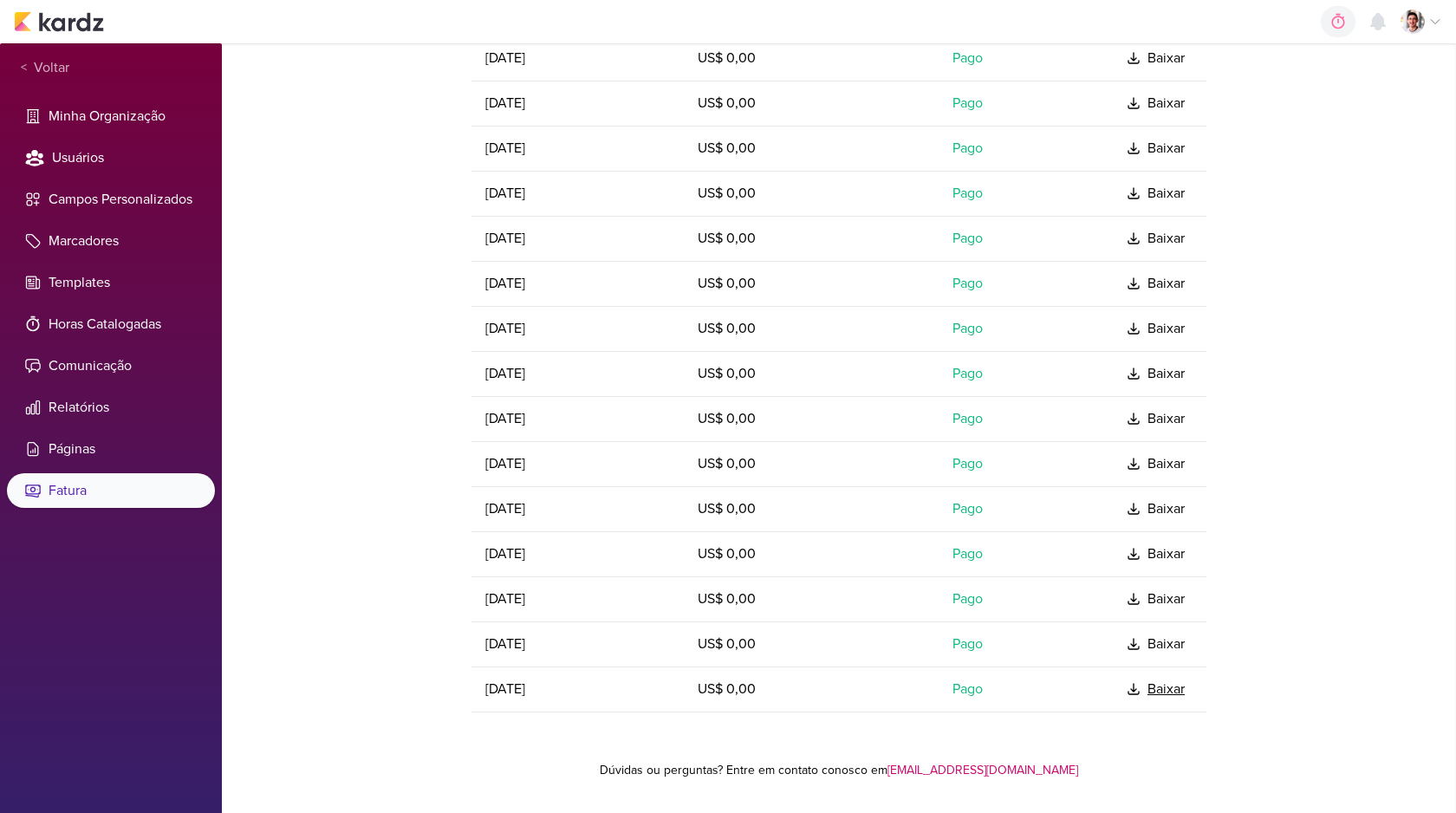
click at [1167, 692] on div "Baixar" at bounding box center [1166, 688] width 38 height 21
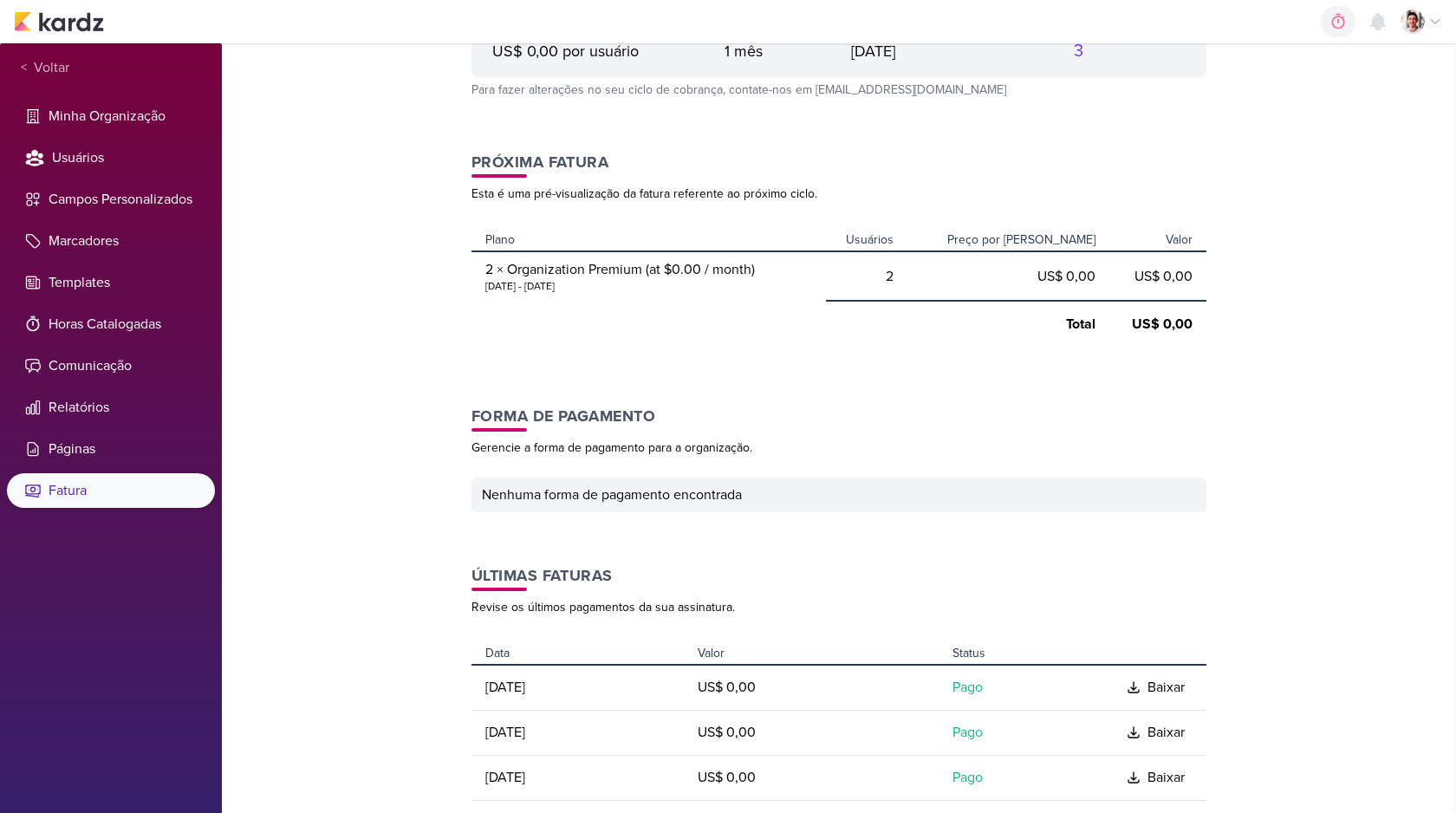
scroll to position [0, 0]
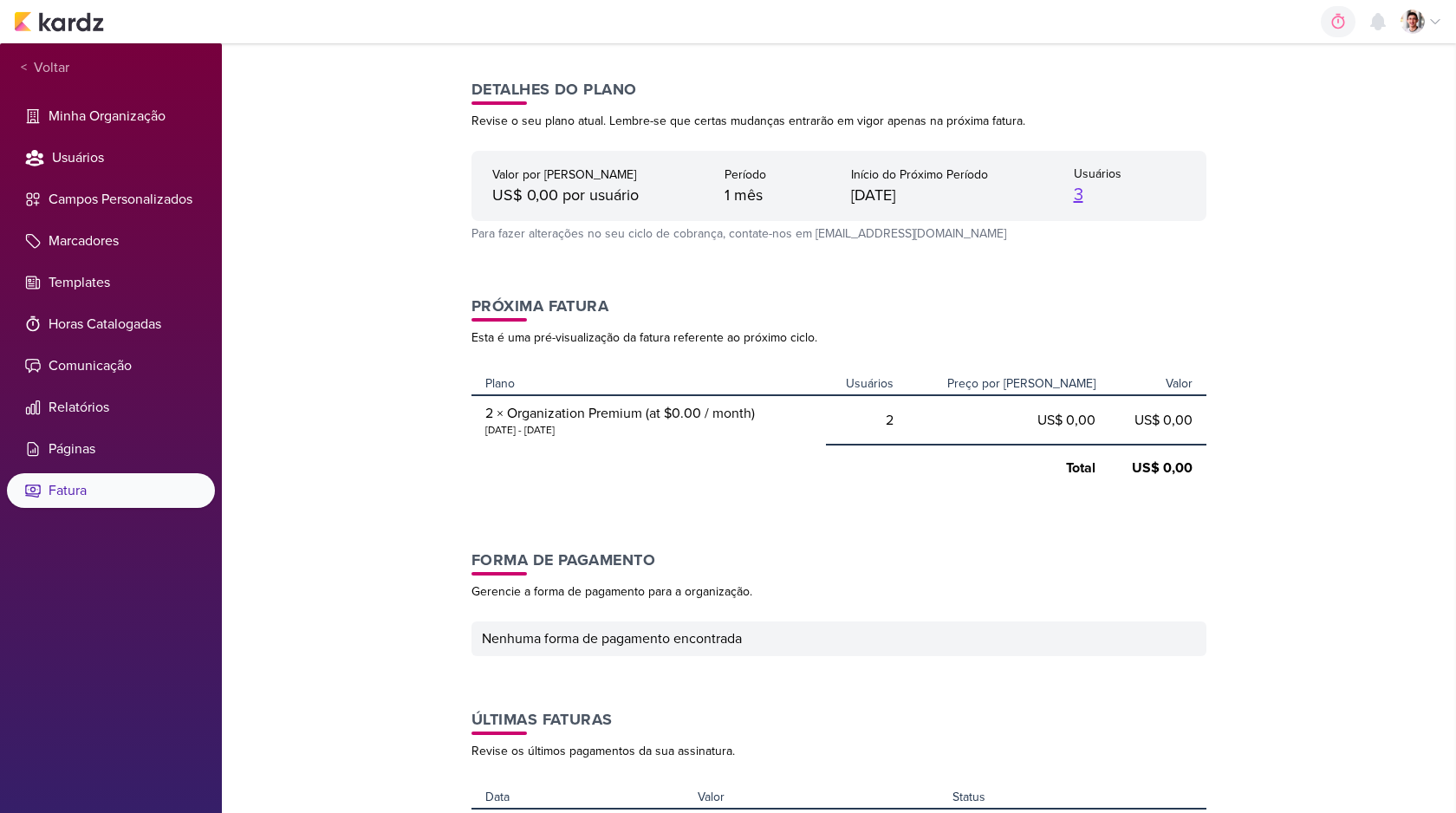
click at [1075, 196] on link "3" at bounding box center [1079, 195] width 9 height 21
